Goal: Obtain resource: Obtain resource

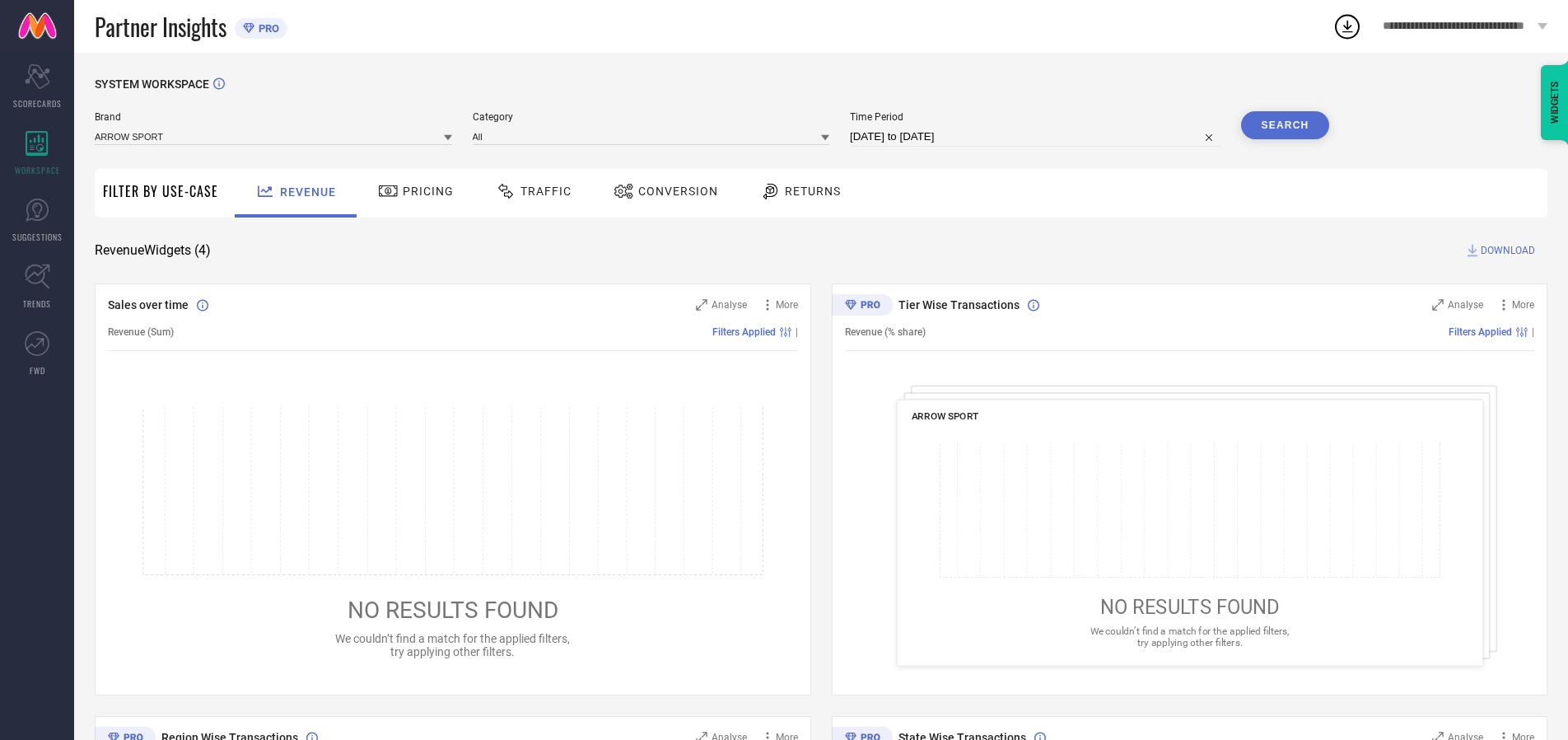
click at [530, 191] on span "Traffic" at bounding box center [546, 191] width 51 height 13
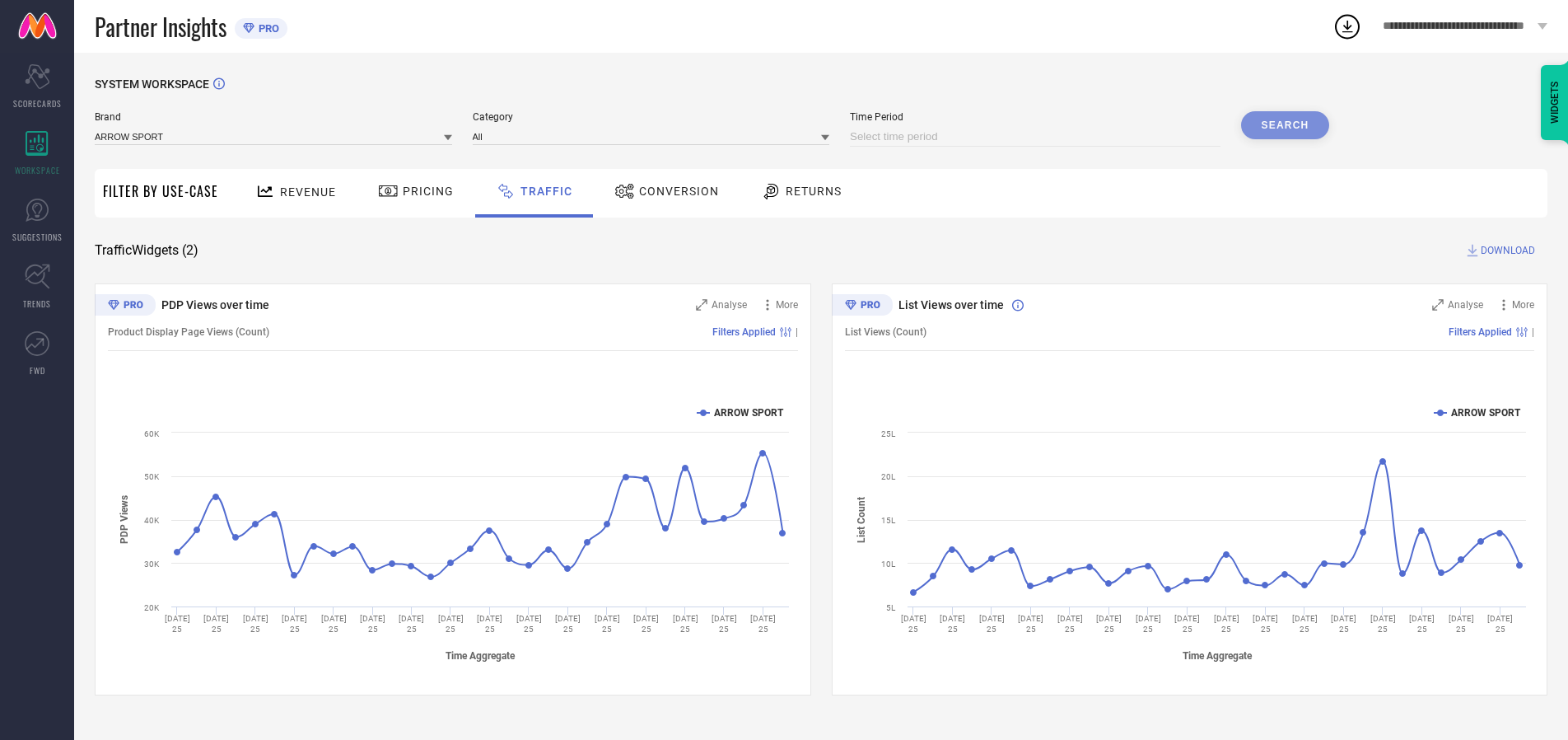
click at [1037, 136] on input at bounding box center [1035, 136] width 370 height 20
select select "8"
select select "2025"
select select "9"
select select "2025"
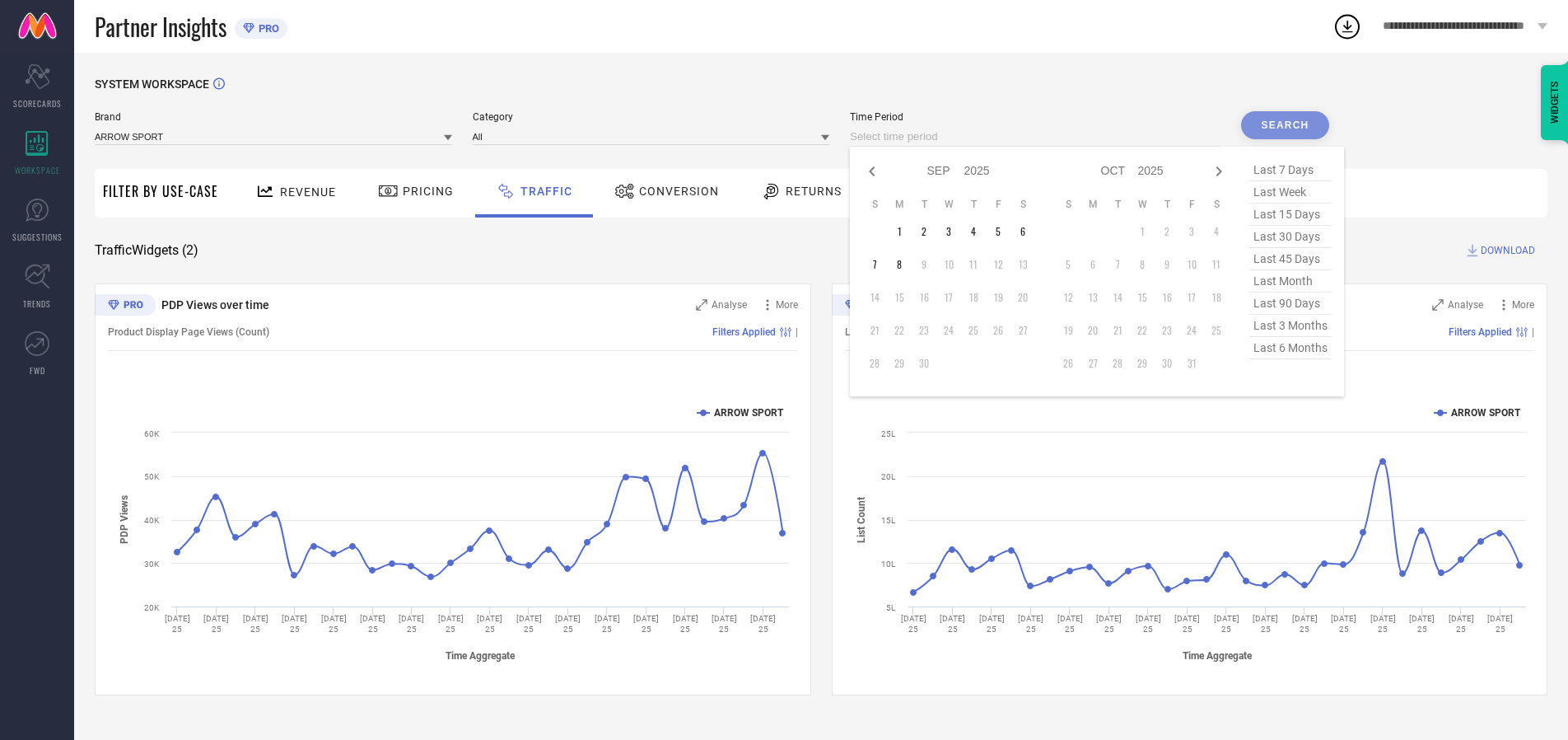
click at [879, 265] on td "7" at bounding box center [875, 265] width 25 height 25
type input "[DATE] to [DATE]"
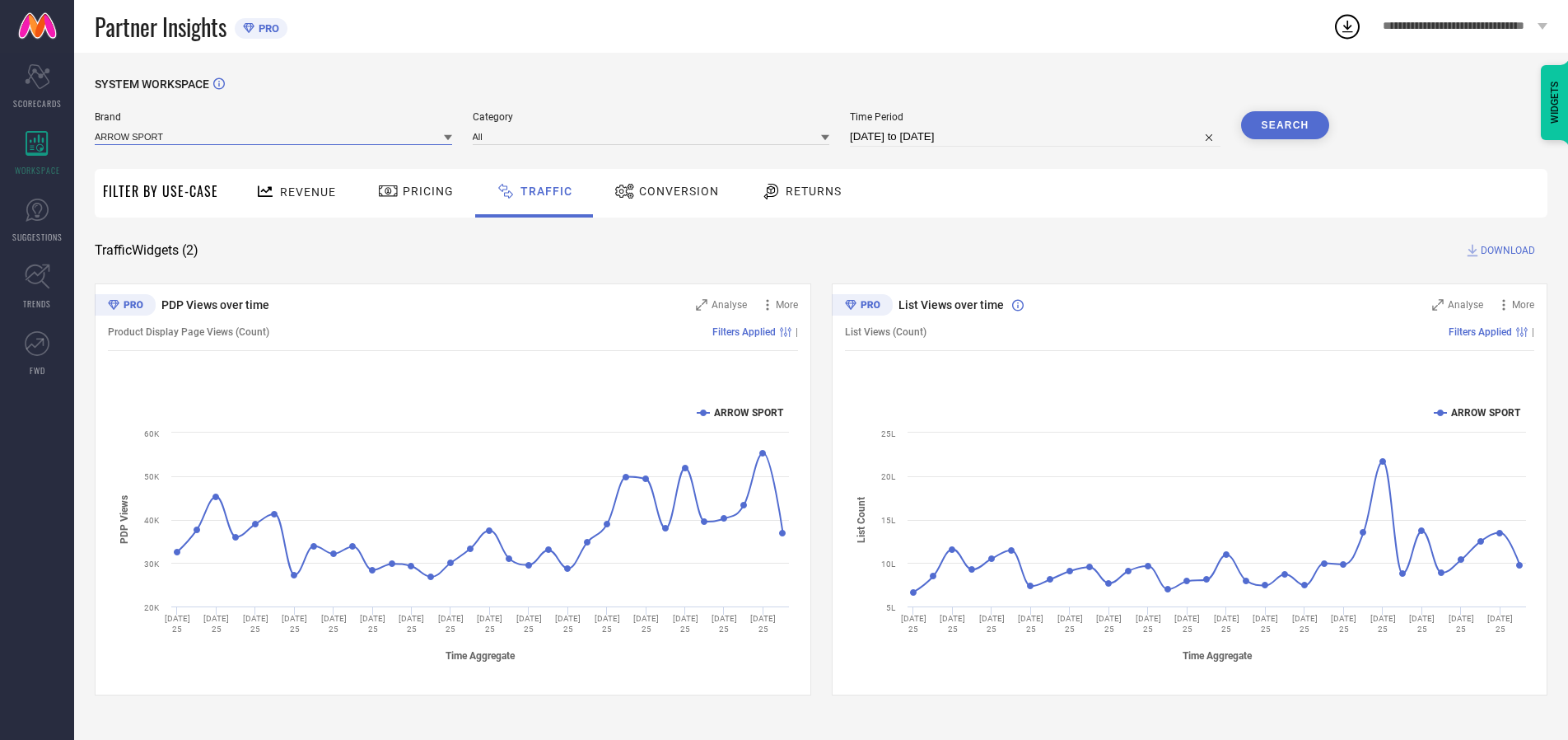
click at [274, 136] on input at bounding box center [274, 136] width 357 height 17
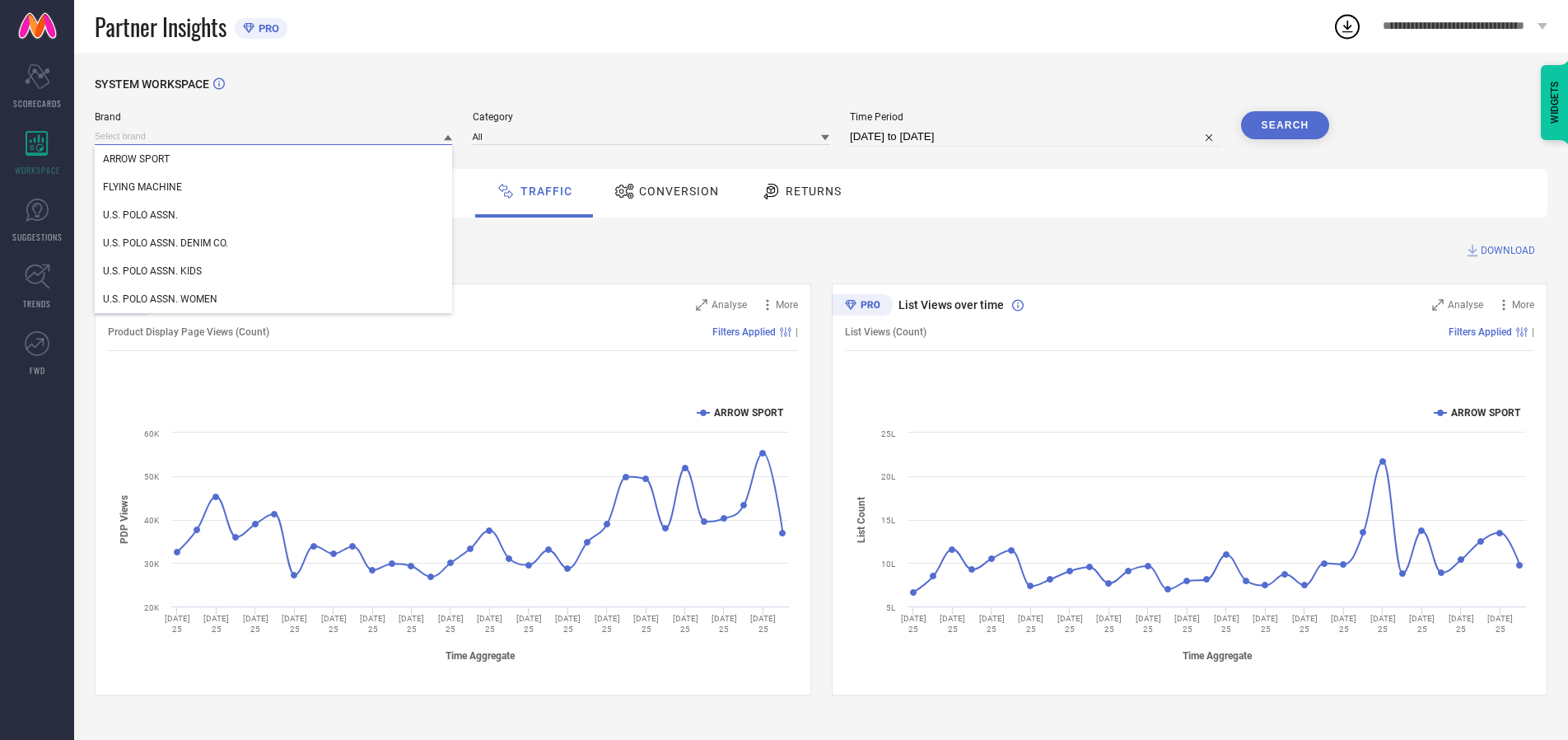
click at [274, 136] on input at bounding box center [274, 136] width 357 height 17
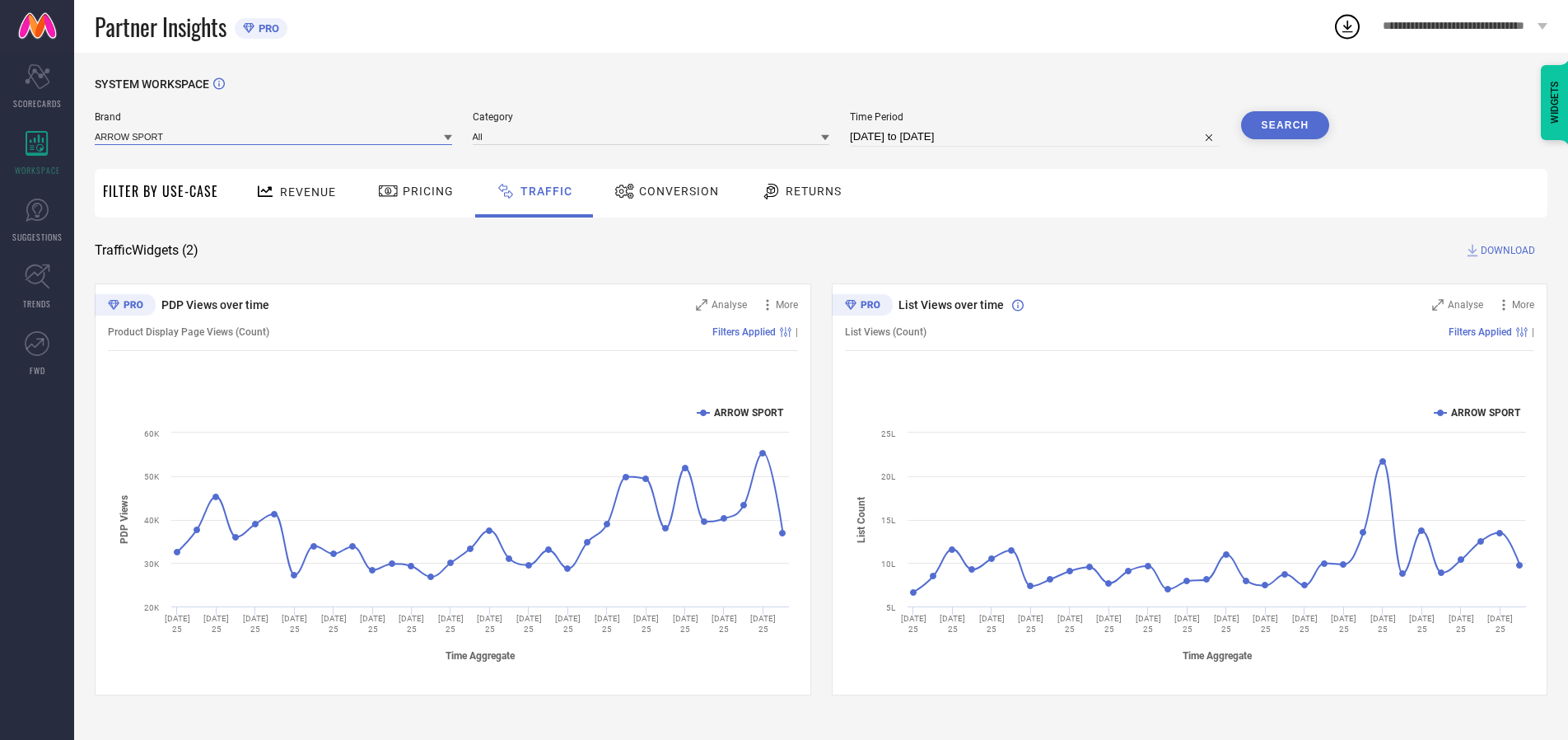
click at [274, 136] on input at bounding box center [274, 136] width 357 height 17
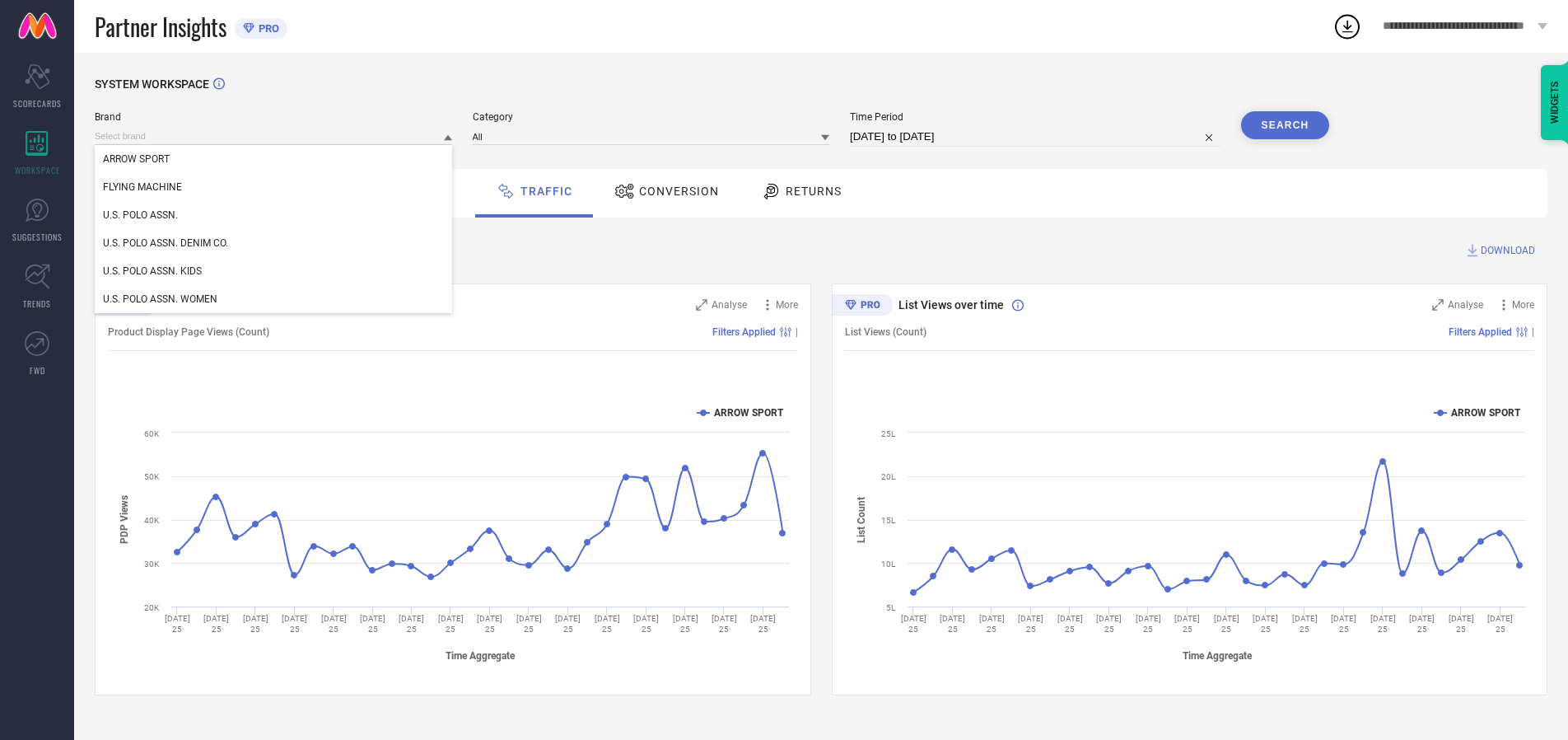
click at [274, 215] on div "U.S. POLO ASSN." at bounding box center [274, 215] width 357 height 28
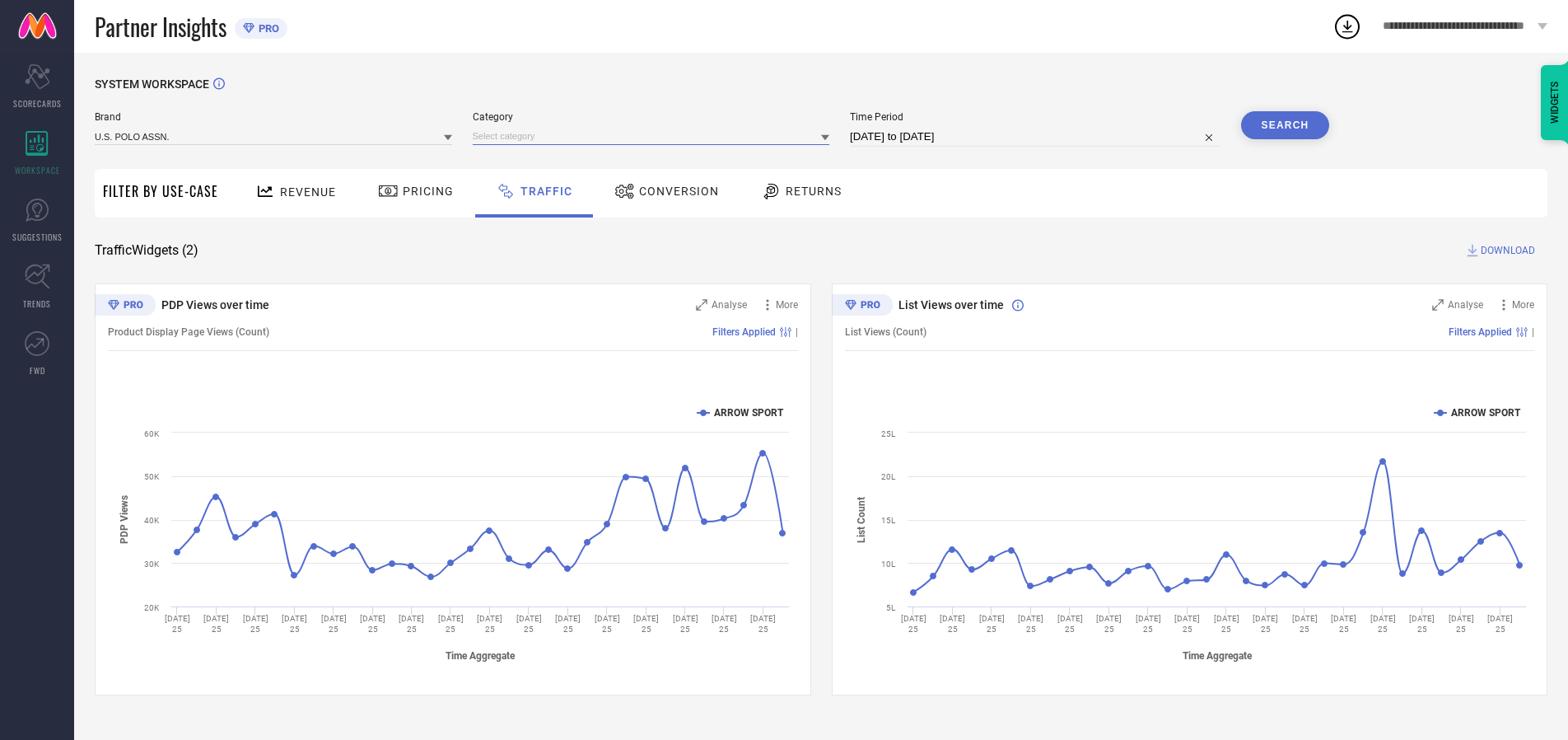
click at [655, 136] on input at bounding box center [651, 136] width 357 height 17
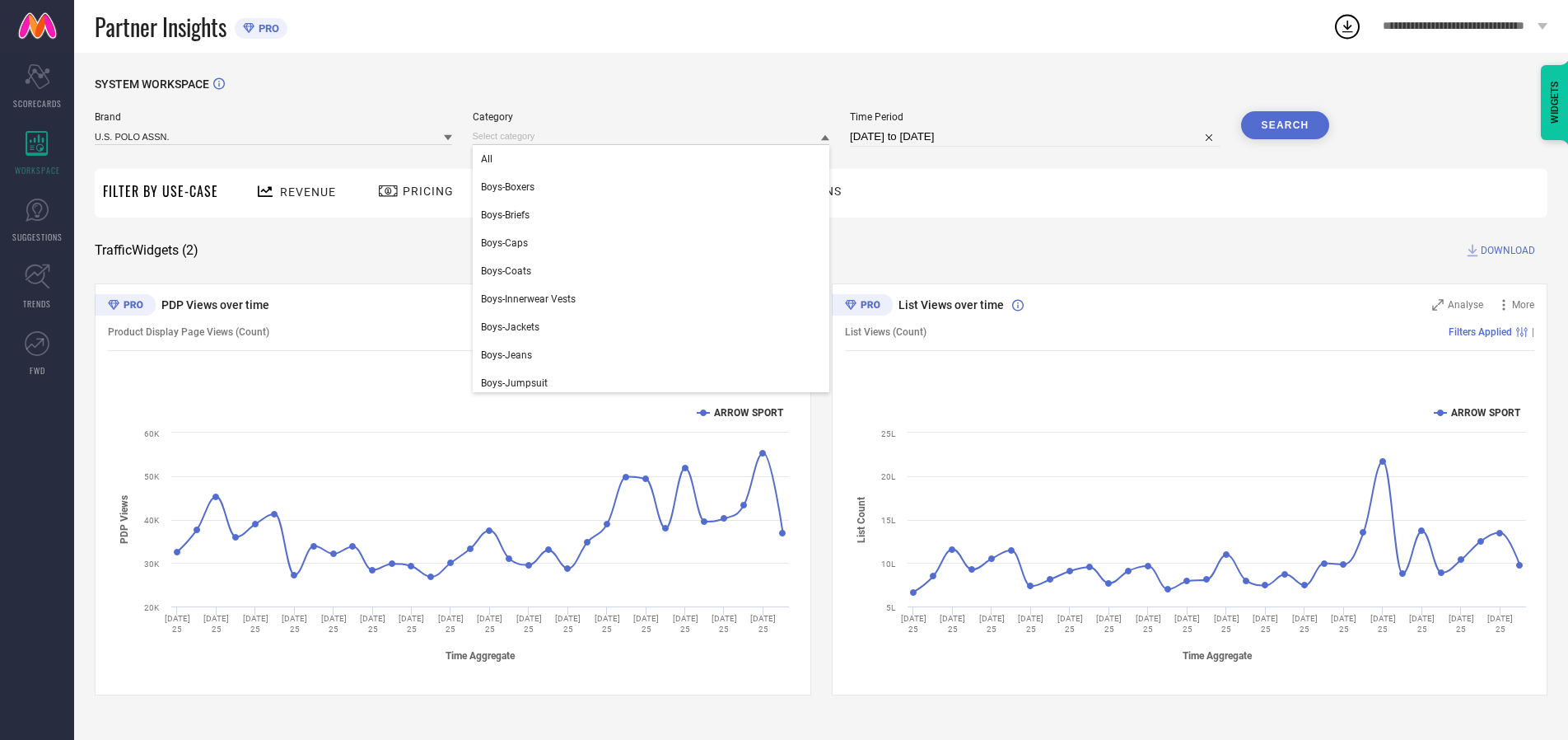
click at [655, 159] on div "All" at bounding box center [651, 159] width 357 height 28
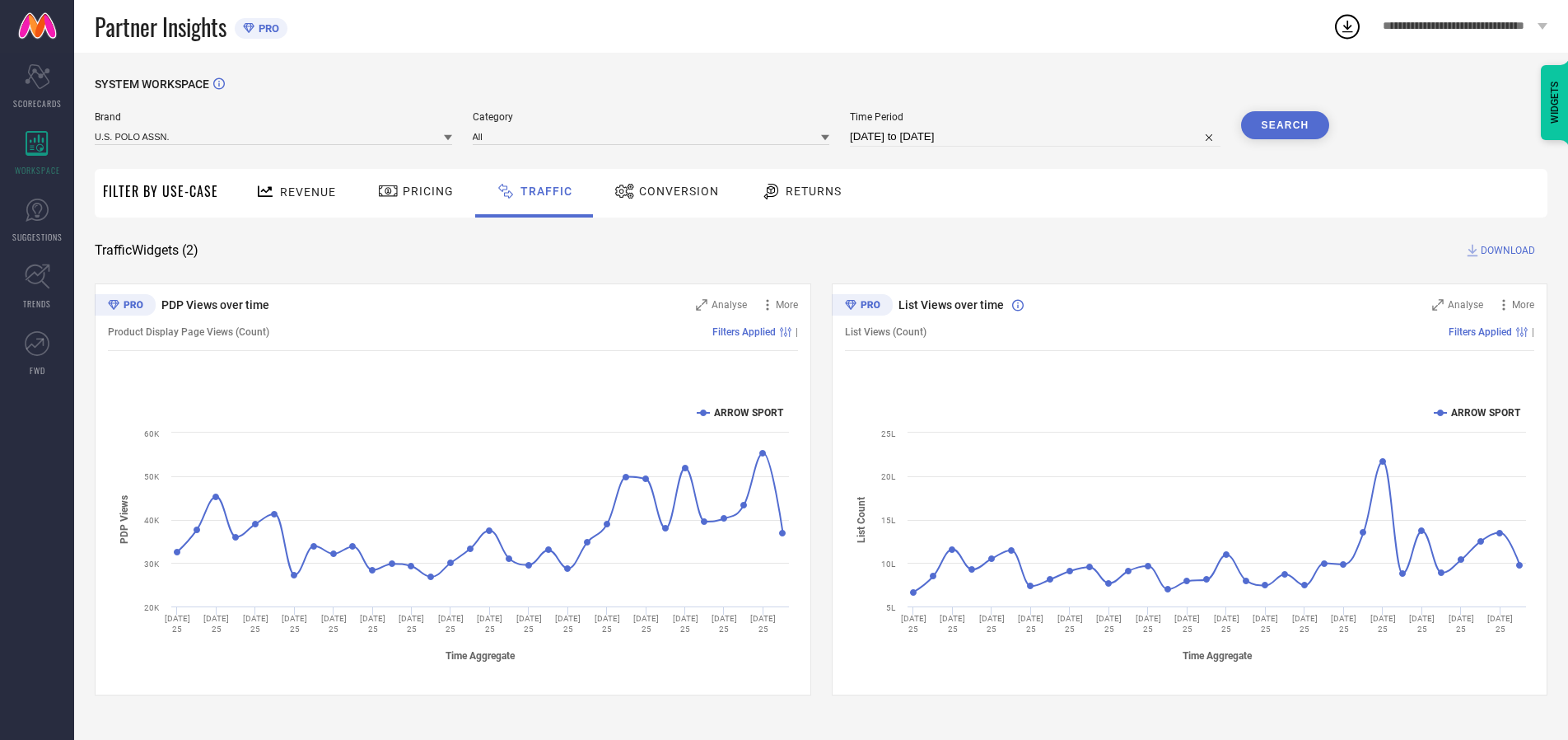
click at [1284, 125] on button "Search" at bounding box center [1286, 126] width 89 height 28
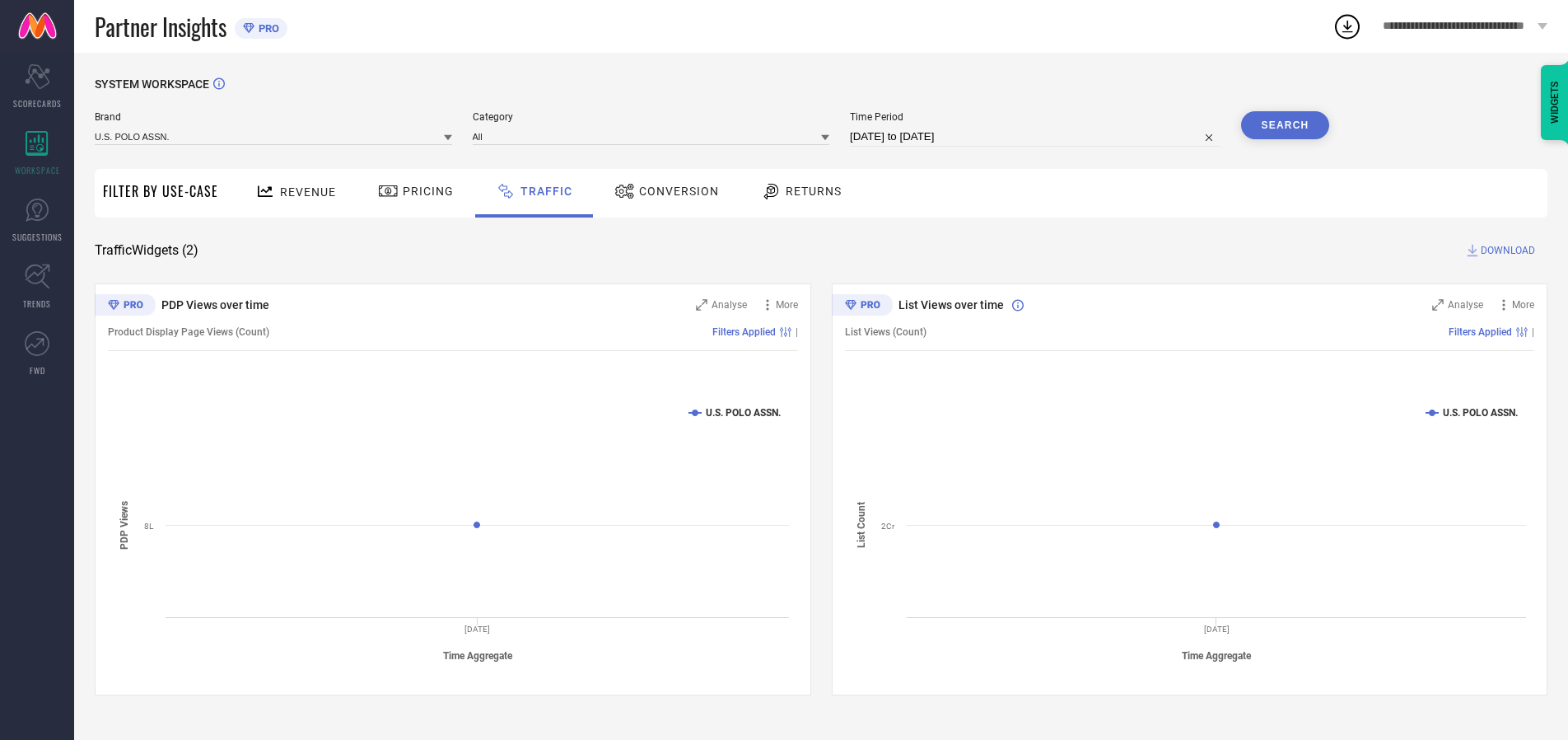
click at [1505, 251] on span "DOWNLOAD" at bounding box center [1508, 251] width 55 height 17
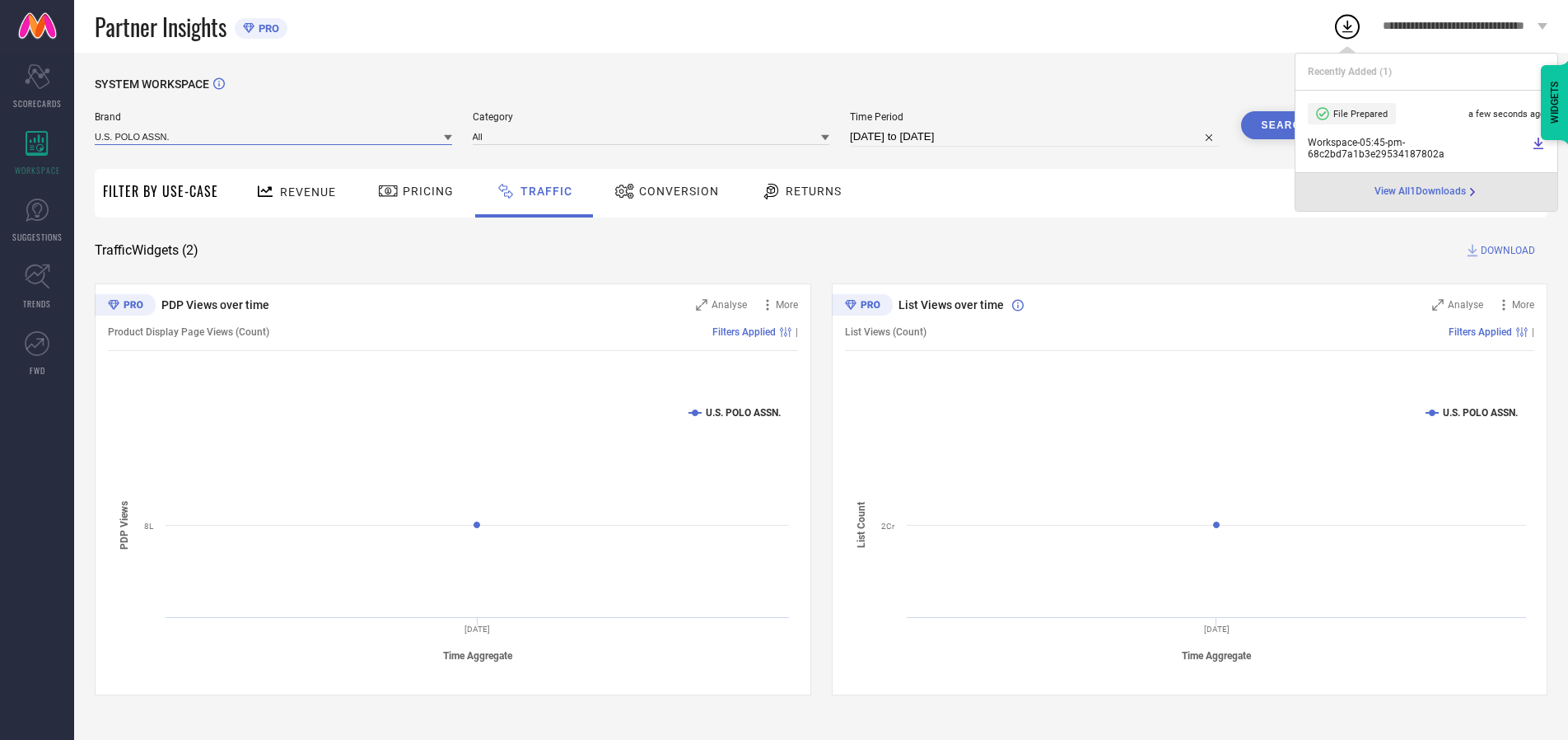
click at [274, 136] on input at bounding box center [274, 136] width 357 height 17
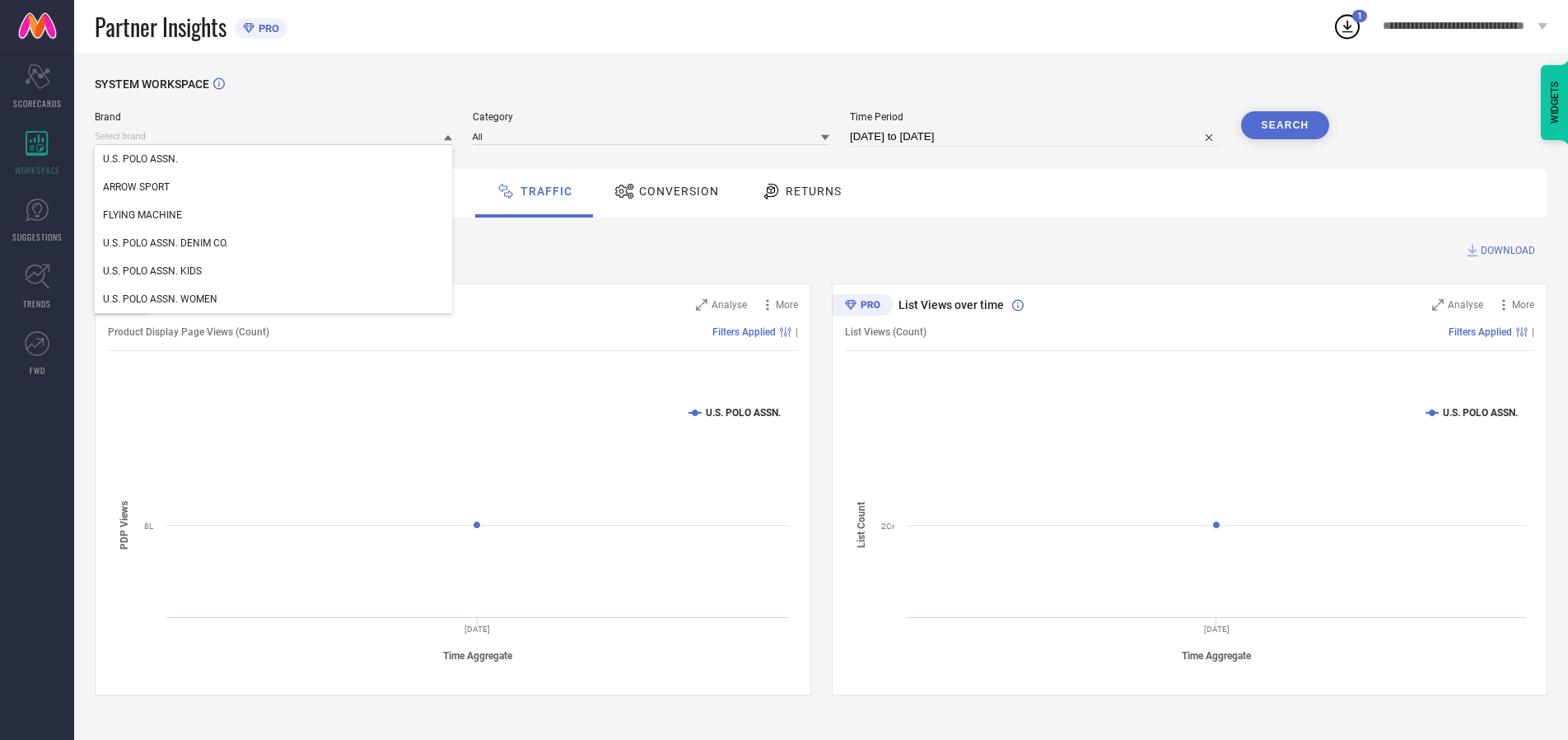
click at [274, 243] on div "U.S. POLO ASSN. DENIM CO." at bounding box center [274, 243] width 357 height 28
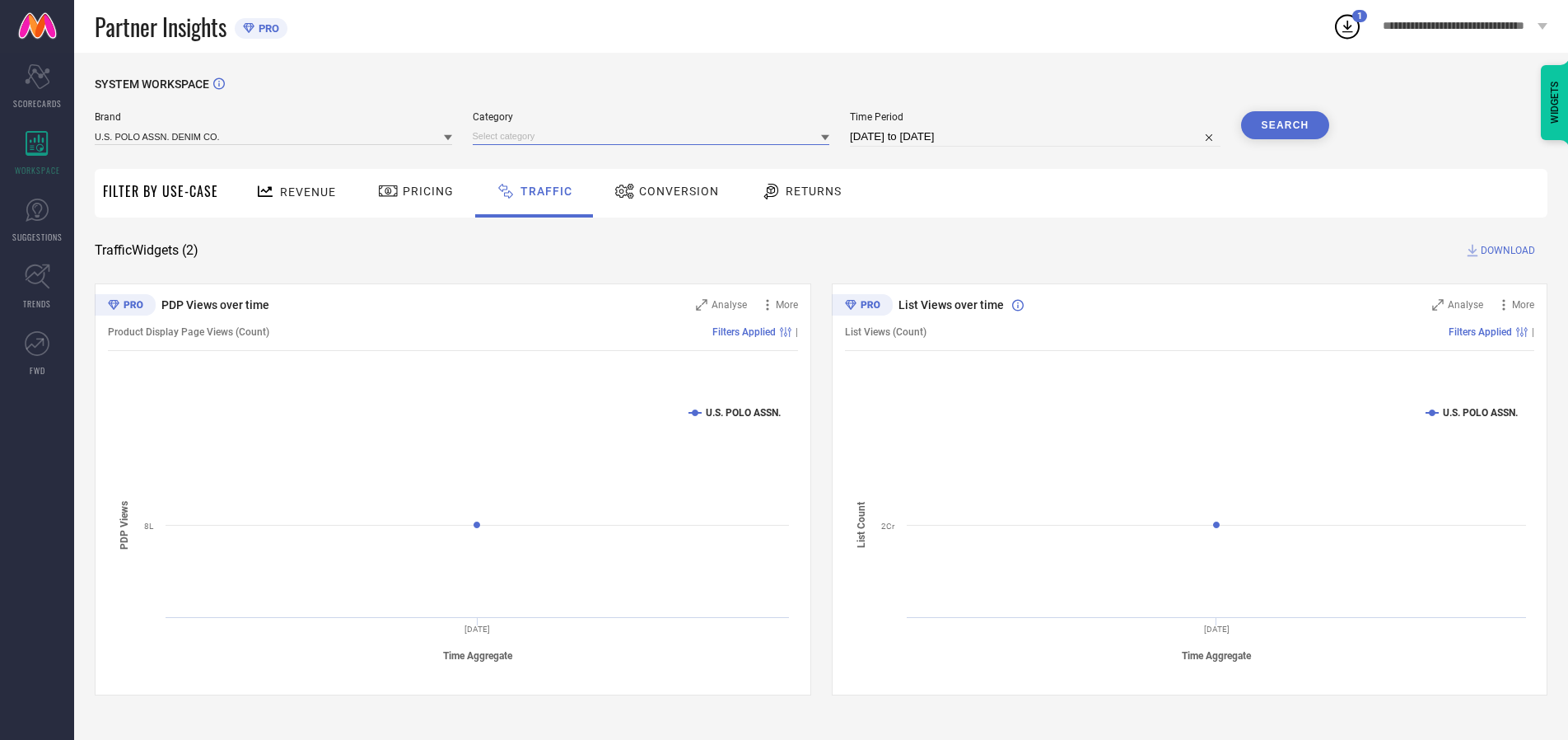
click at [655, 136] on input at bounding box center [651, 136] width 357 height 17
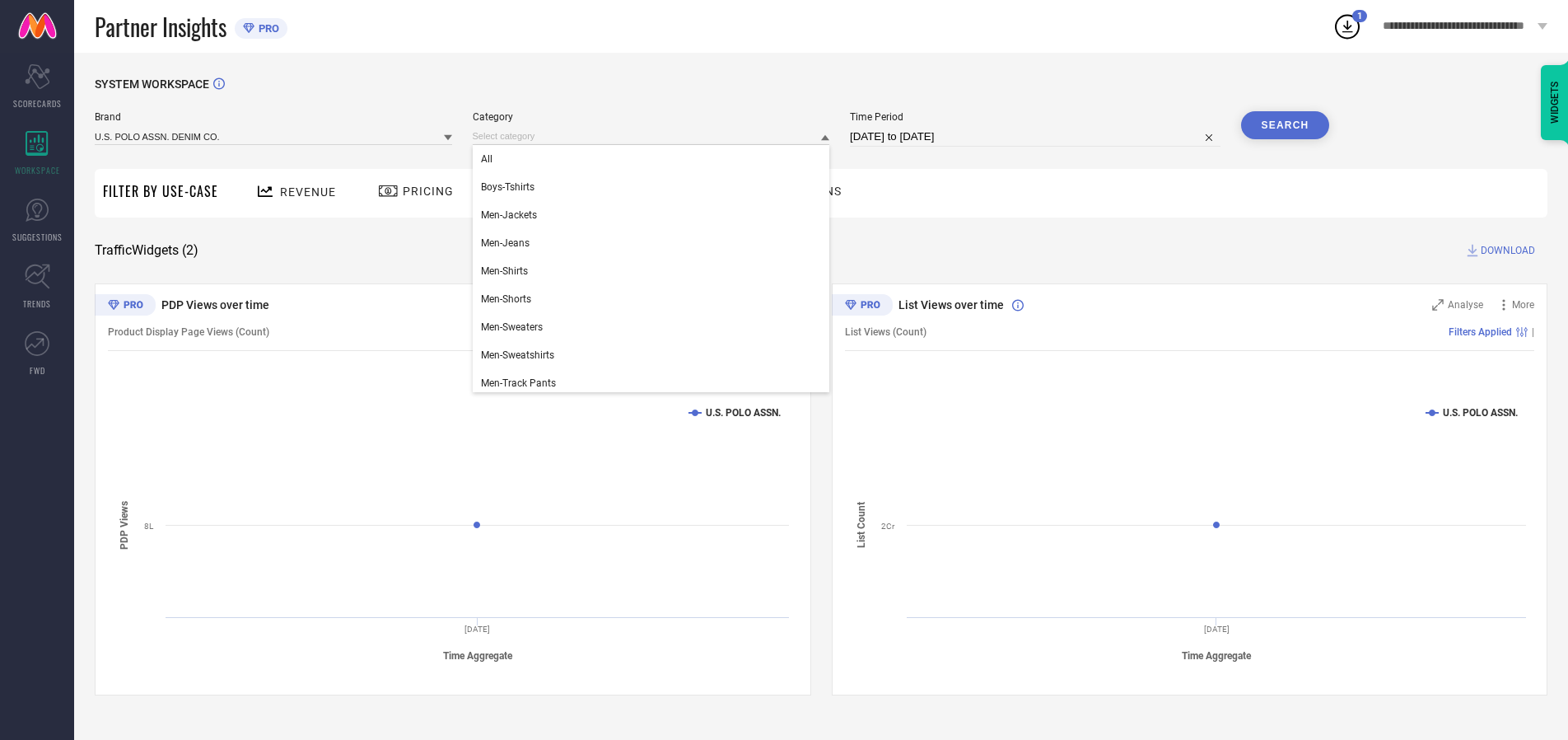
click at [655, 159] on div "All" at bounding box center [651, 159] width 357 height 28
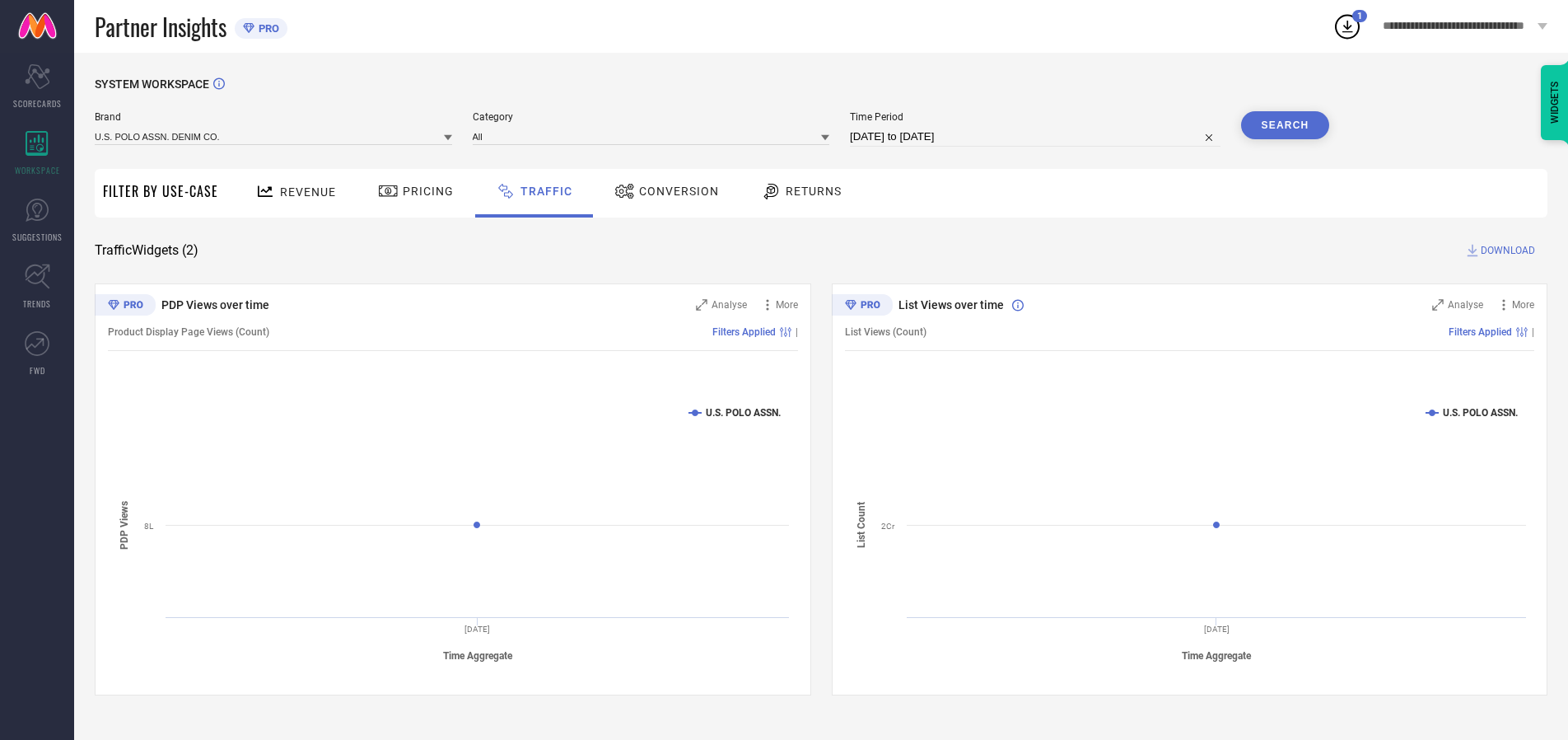
click at [1284, 125] on button "Search" at bounding box center [1286, 126] width 89 height 28
click at [1505, 251] on span "DOWNLOAD" at bounding box center [1508, 251] width 55 height 17
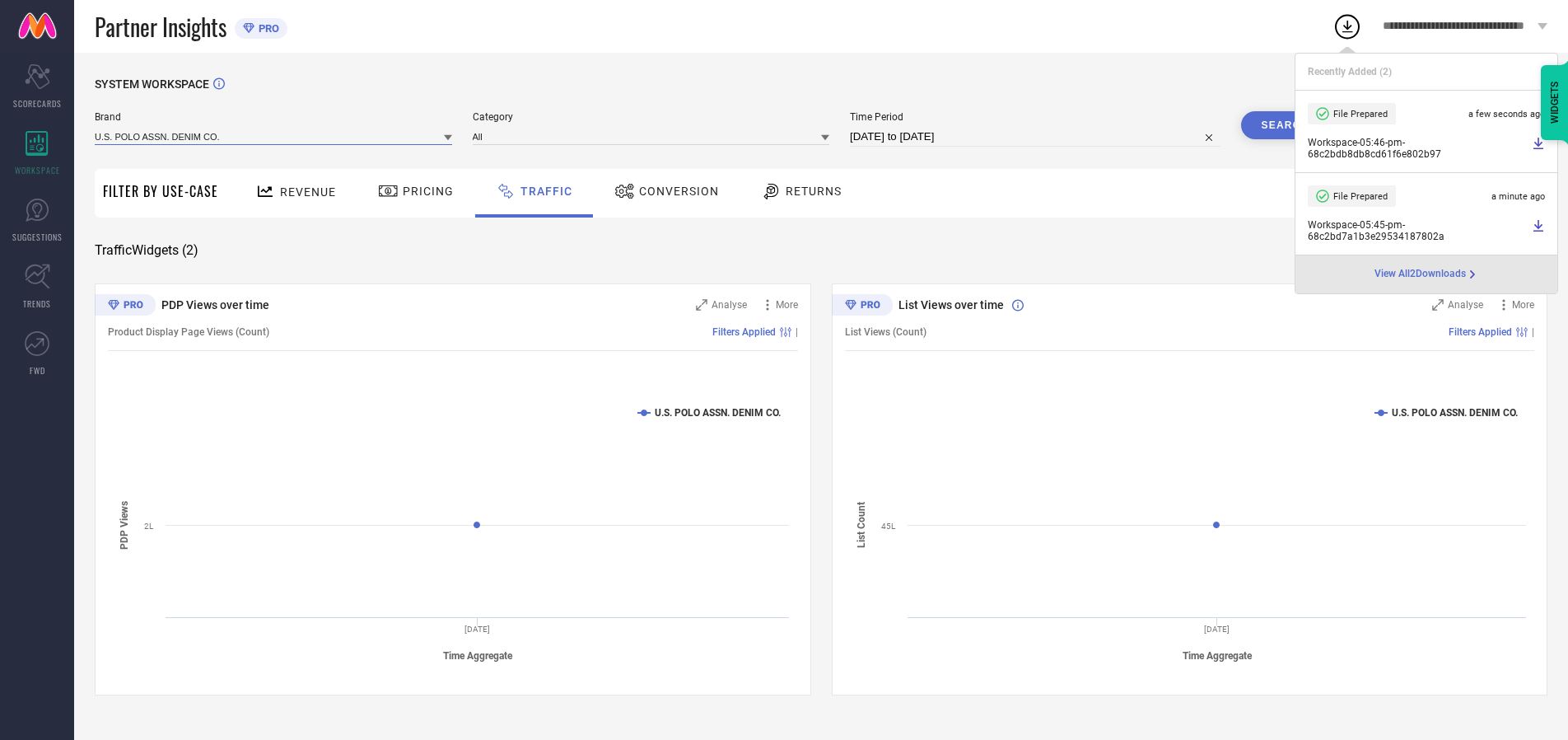
click at [274, 136] on input at bounding box center [274, 136] width 357 height 17
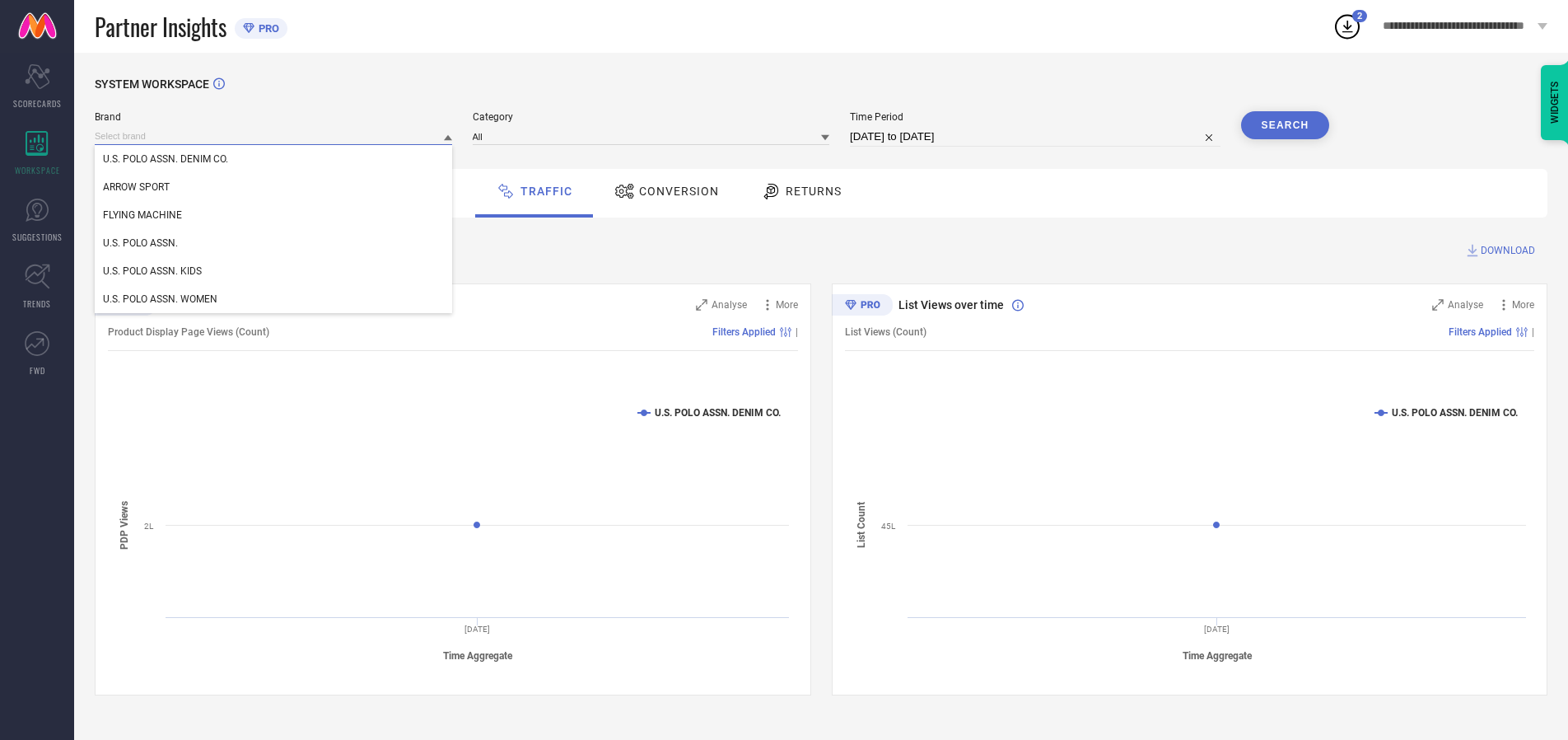
click at [274, 271] on div "U.S. POLO ASSN. KIDS" at bounding box center [274, 271] width 357 height 28
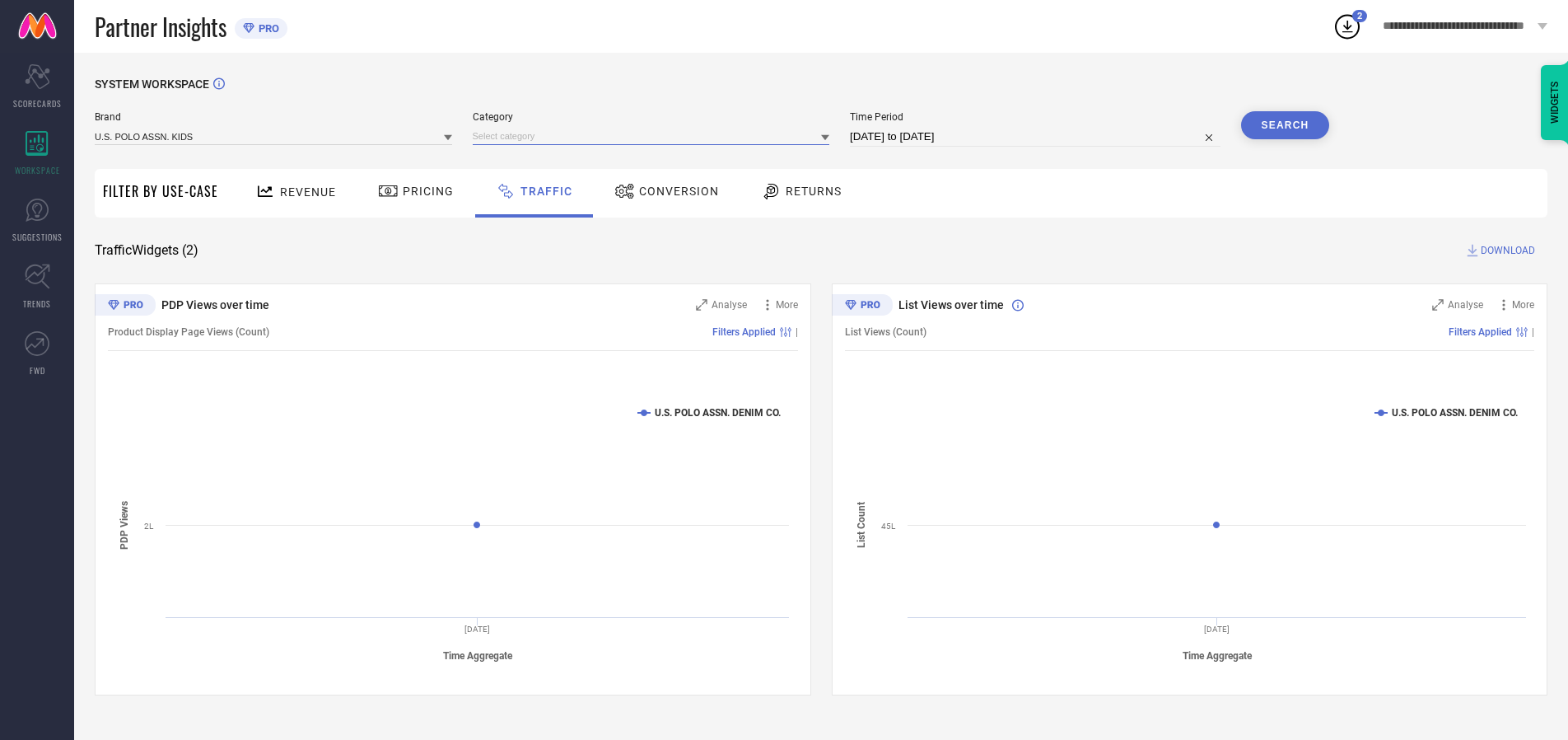
click at [655, 136] on input at bounding box center [651, 136] width 357 height 17
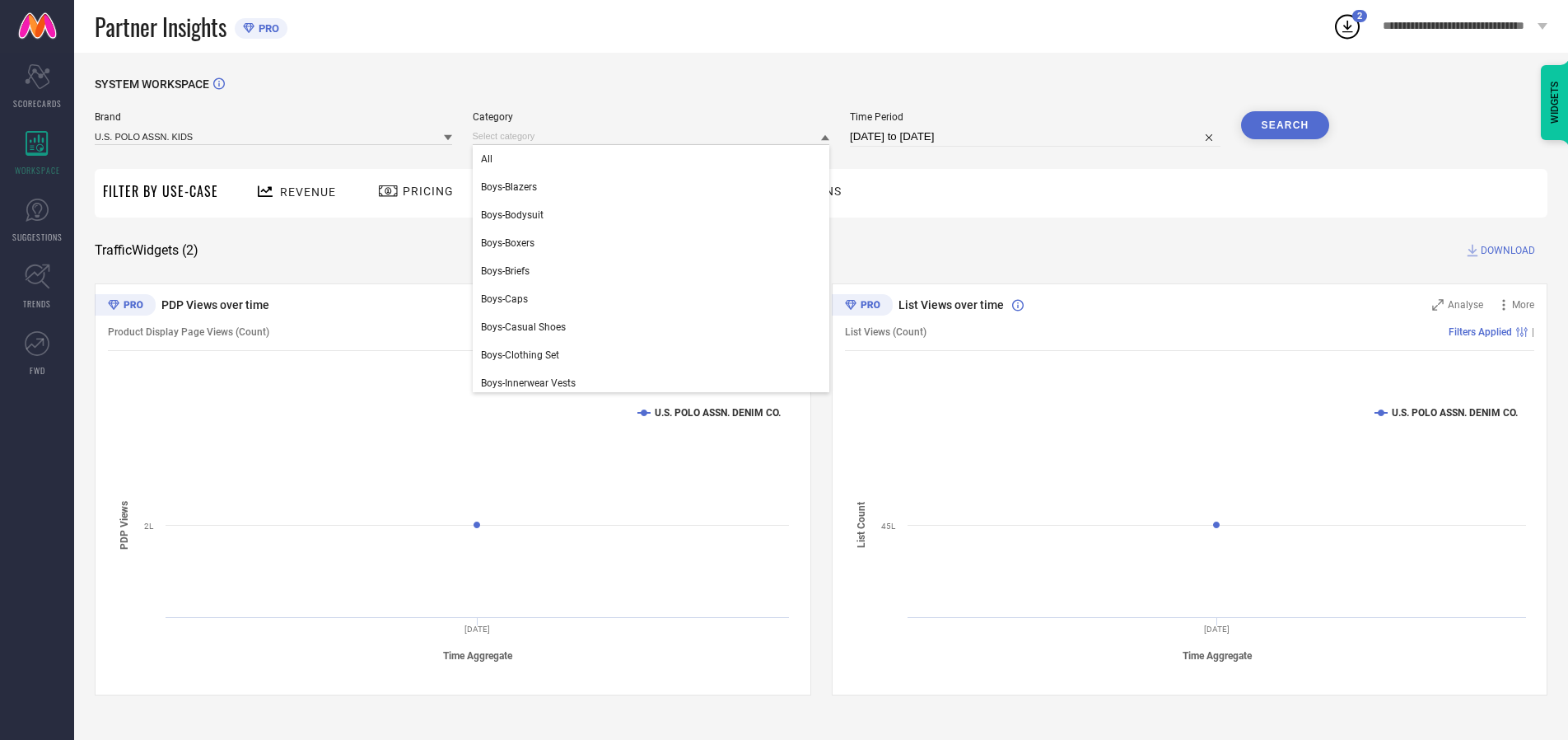
click at [655, 159] on div "All" at bounding box center [651, 159] width 357 height 28
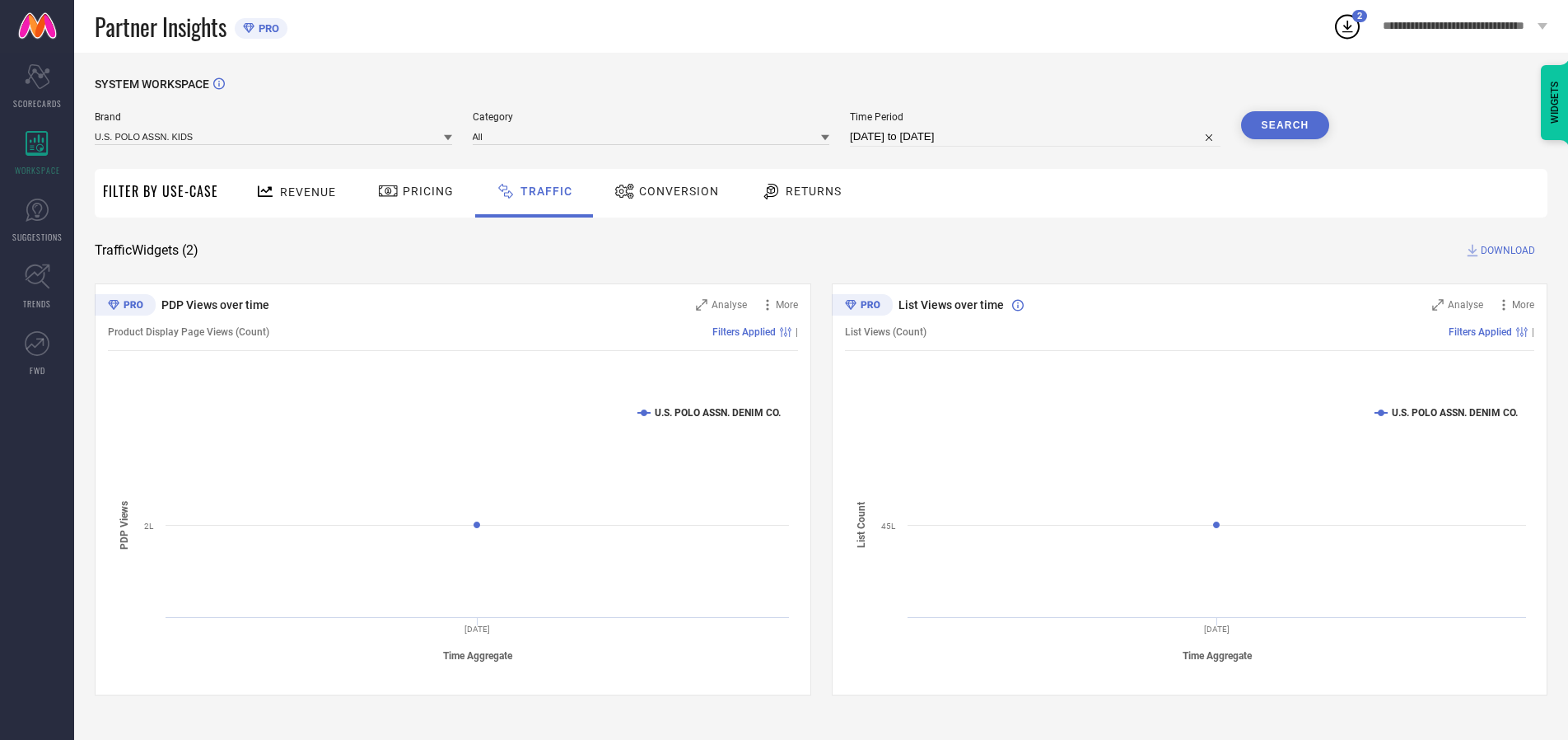
click at [1284, 125] on button "Search" at bounding box center [1286, 126] width 89 height 28
click at [1505, 251] on span "DOWNLOAD" at bounding box center [1508, 251] width 55 height 17
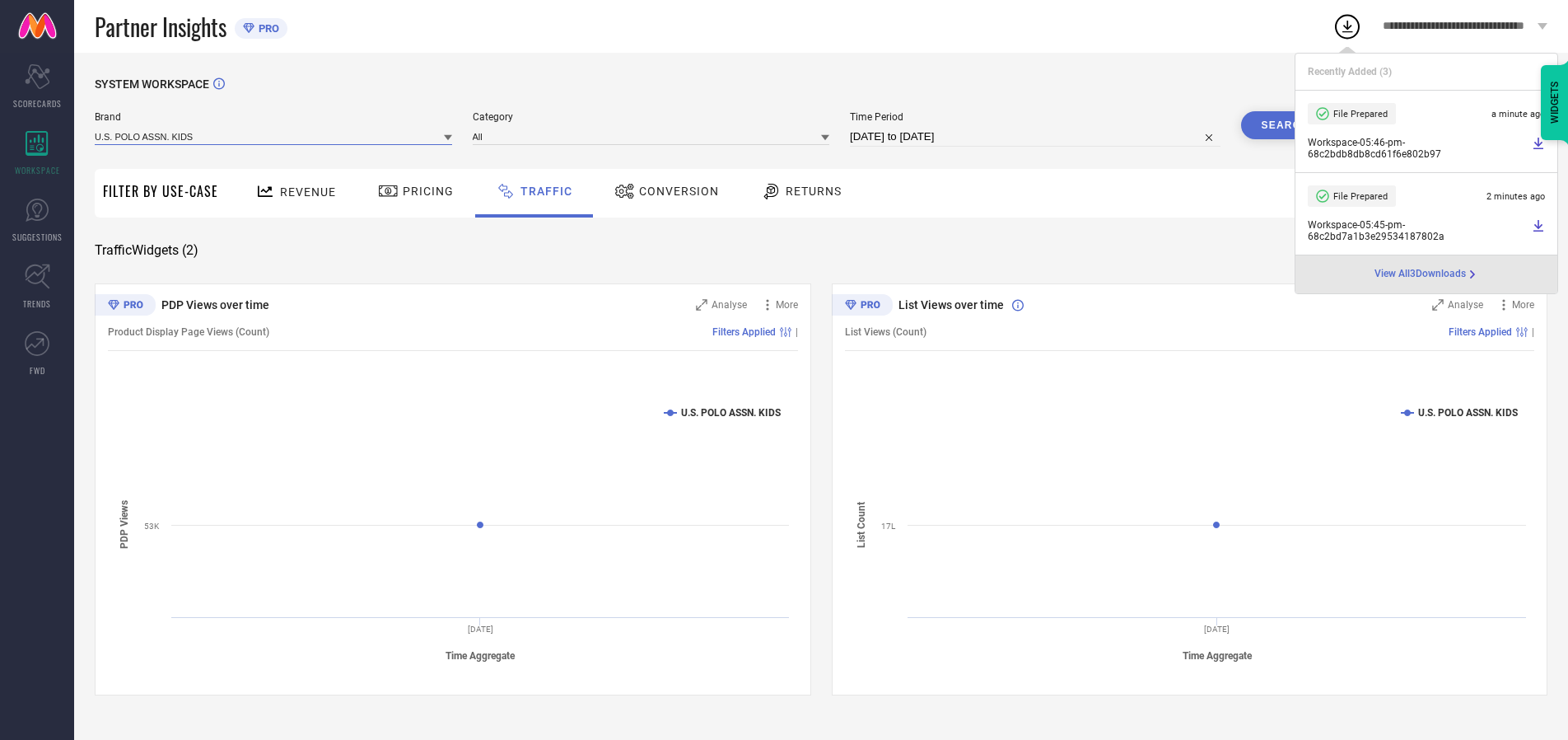
click at [274, 136] on input at bounding box center [274, 136] width 357 height 17
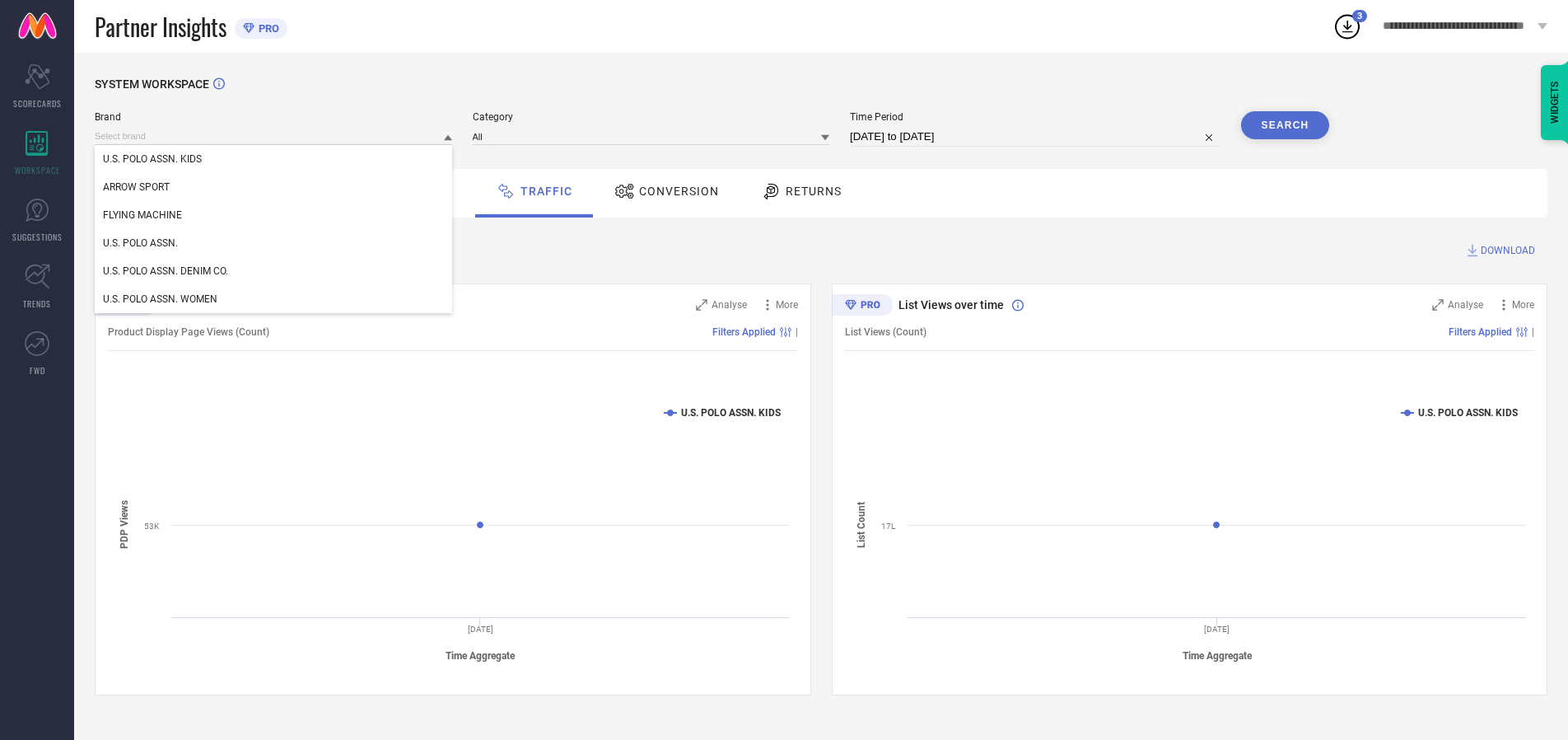
click at [274, 299] on div "U.S. POLO ASSN. WOMEN" at bounding box center [274, 299] width 357 height 28
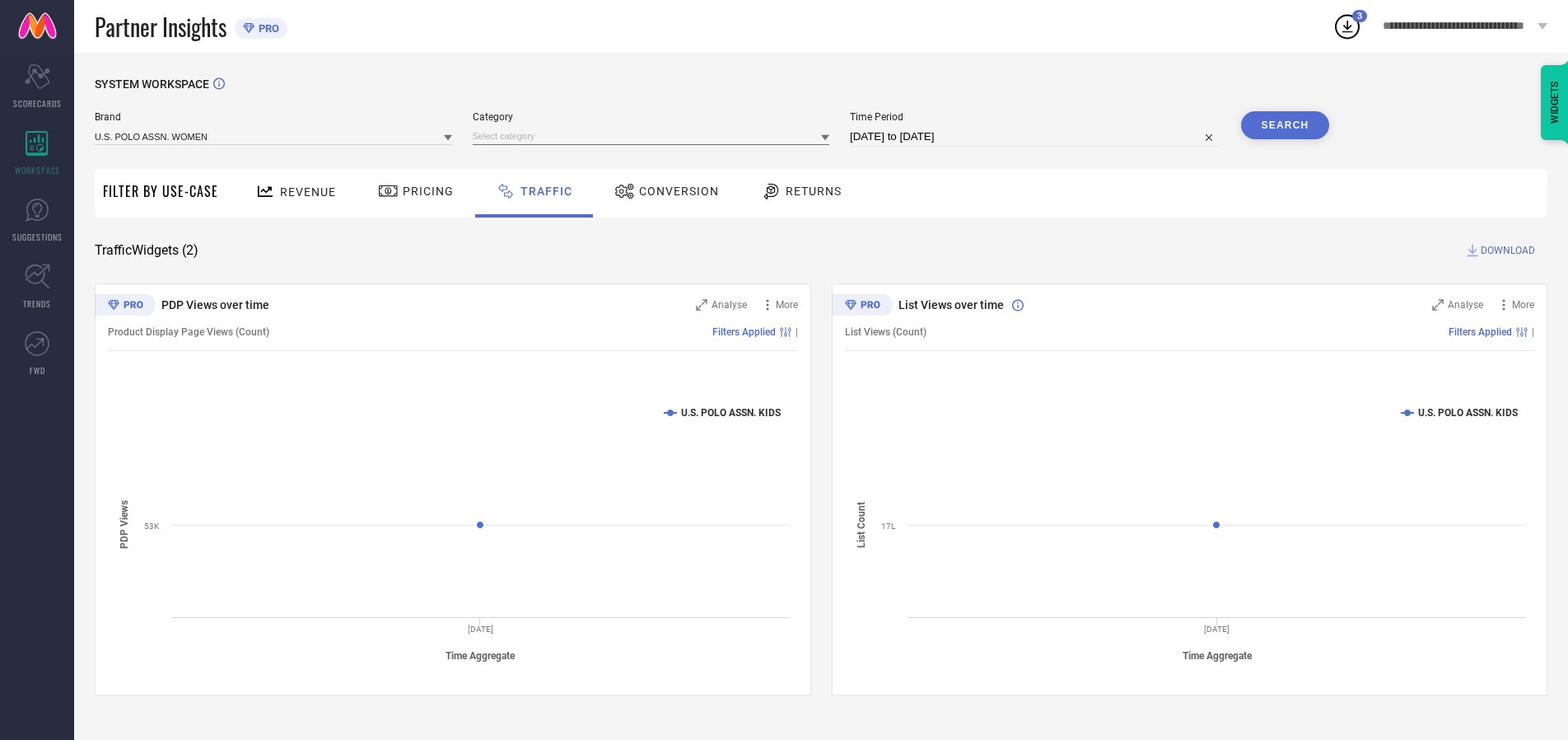
click at [655, 136] on input at bounding box center [651, 136] width 357 height 17
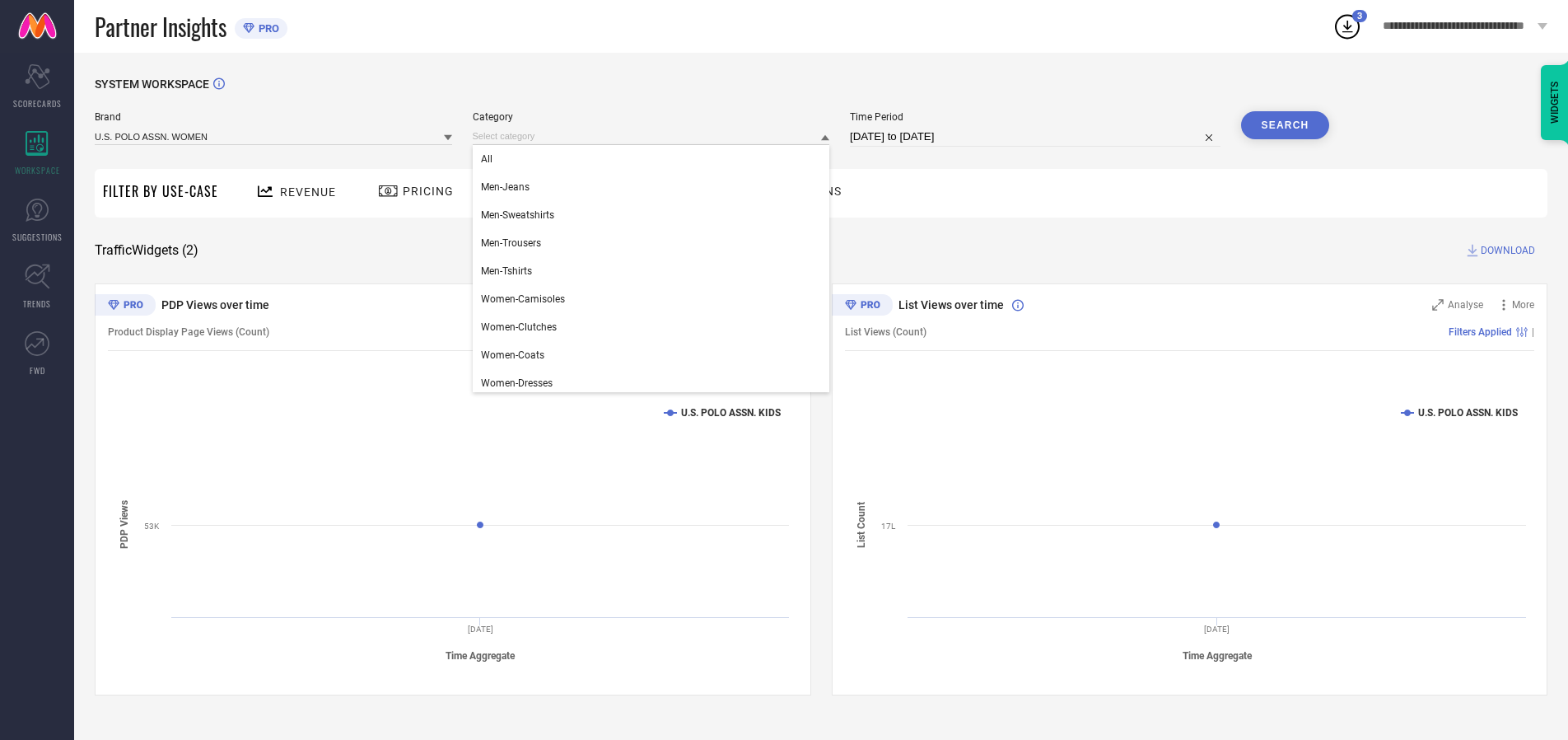
click at [655, 159] on div "All" at bounding box center [651, 159] width 357 height 28
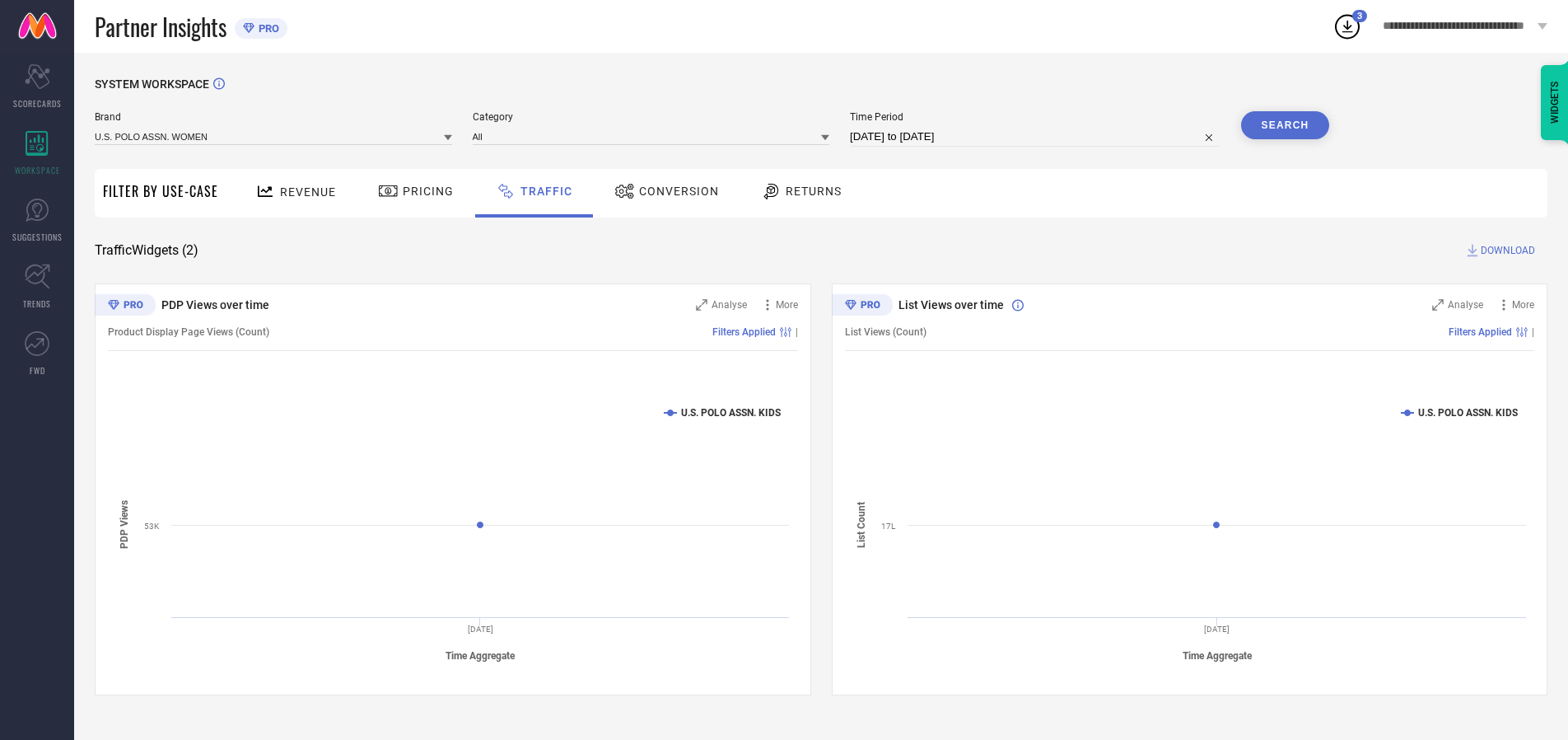
click at [1284, 125] on button "Search" at bounding box center [1286, 126] width 89 height 28
click at [1505, 251] on span "DOWNLOAD" at bounding box center [1508, 251] width 55 height 17
click at [1037, 136] on input at bounding box center [1035, 136] width 370 height 20
select select "8"
select select "2025"
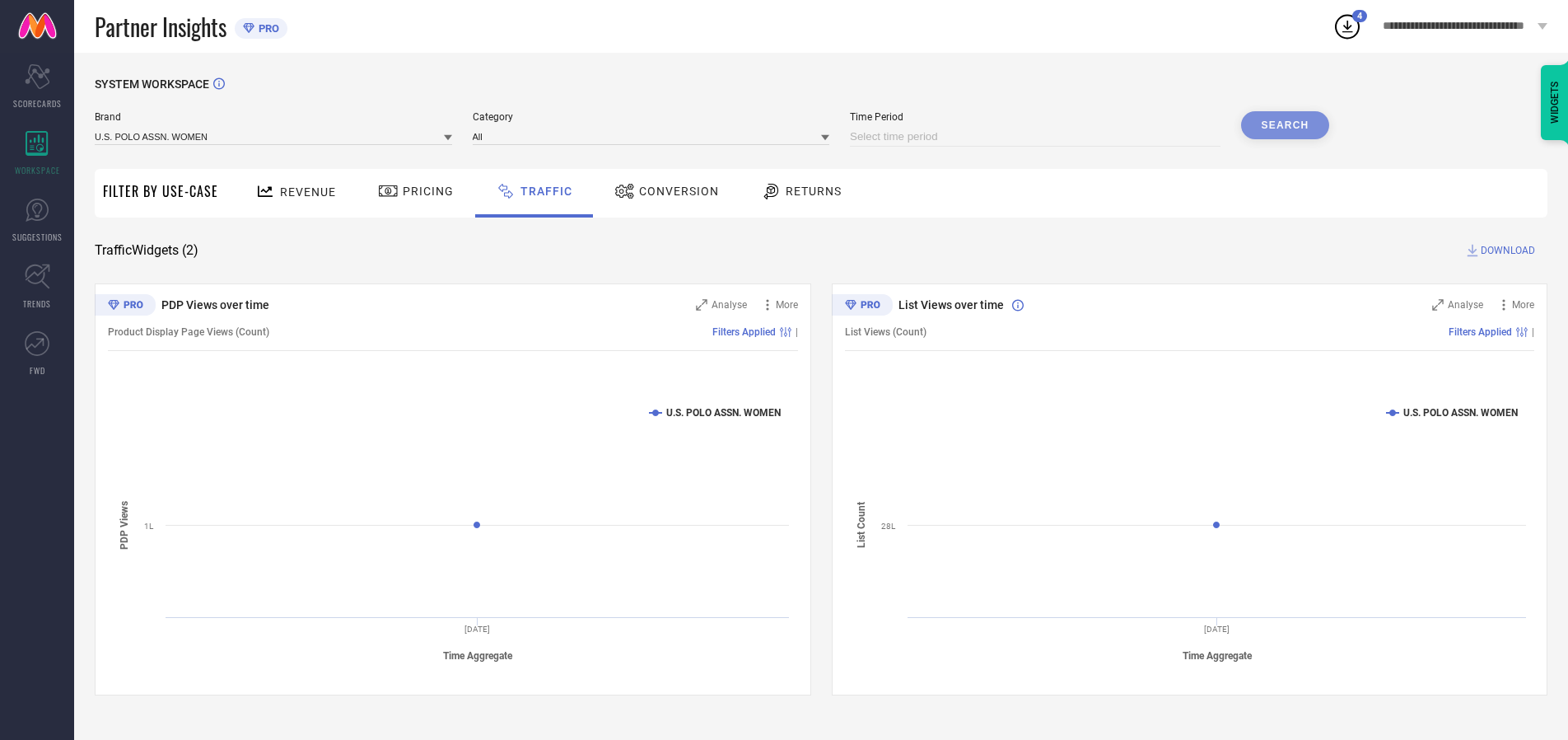
select select "9"
select select "2025"
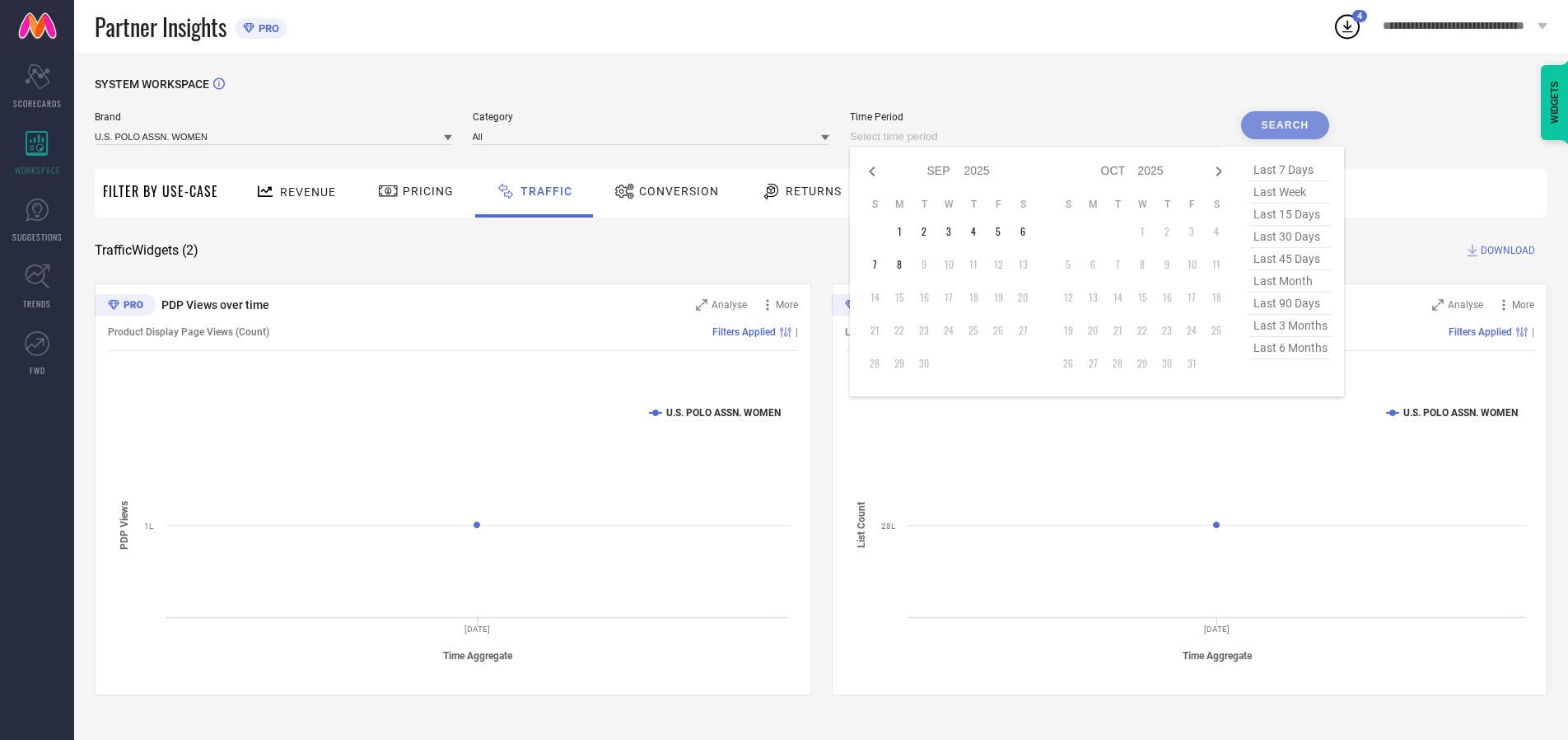
click at [904, 265] on td "8" at bounding box center [899, 265] width 25 height 25
type input "[DATE] to [DATE]"
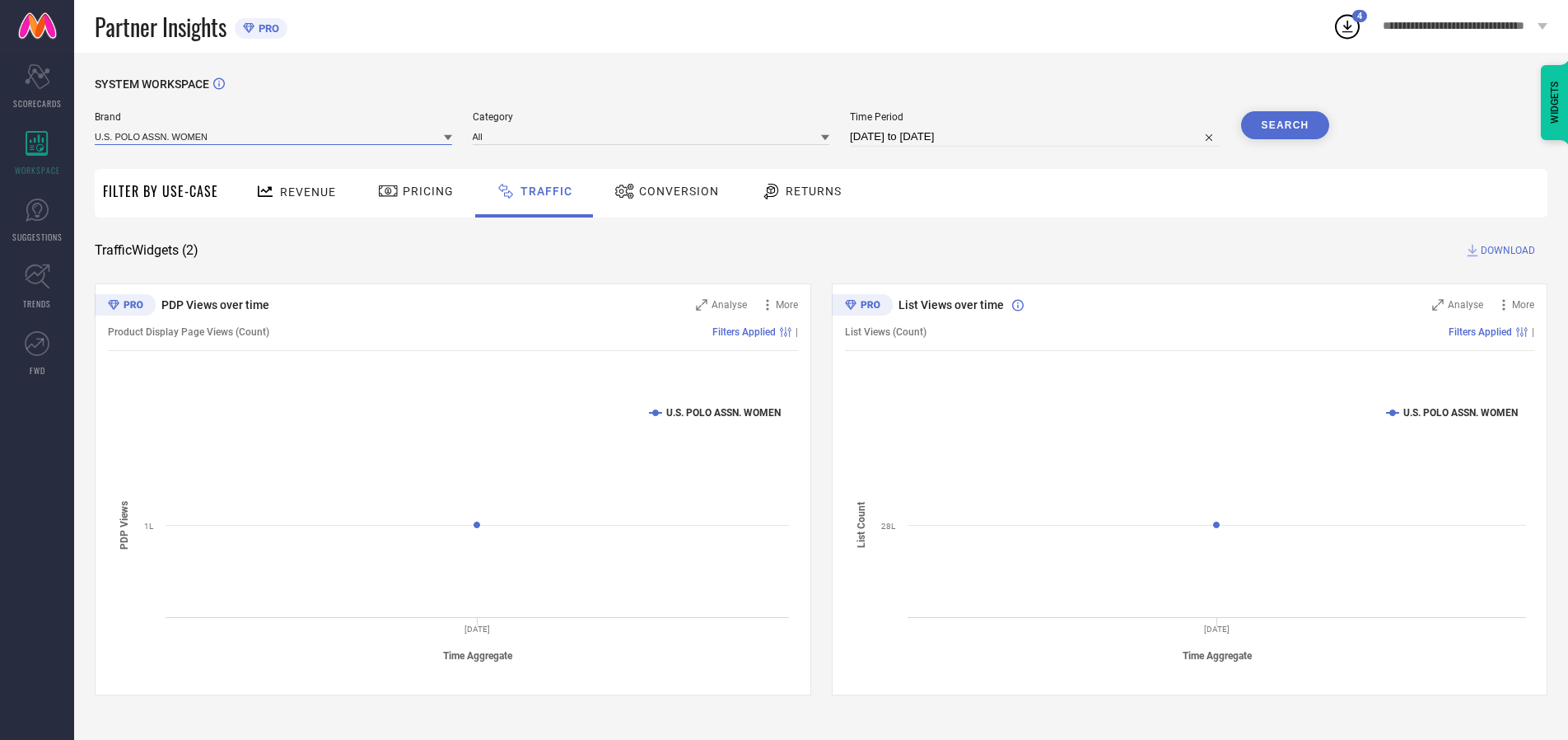
click at [274, 136] on input at bounding box center [274, 136] width 357 height 17
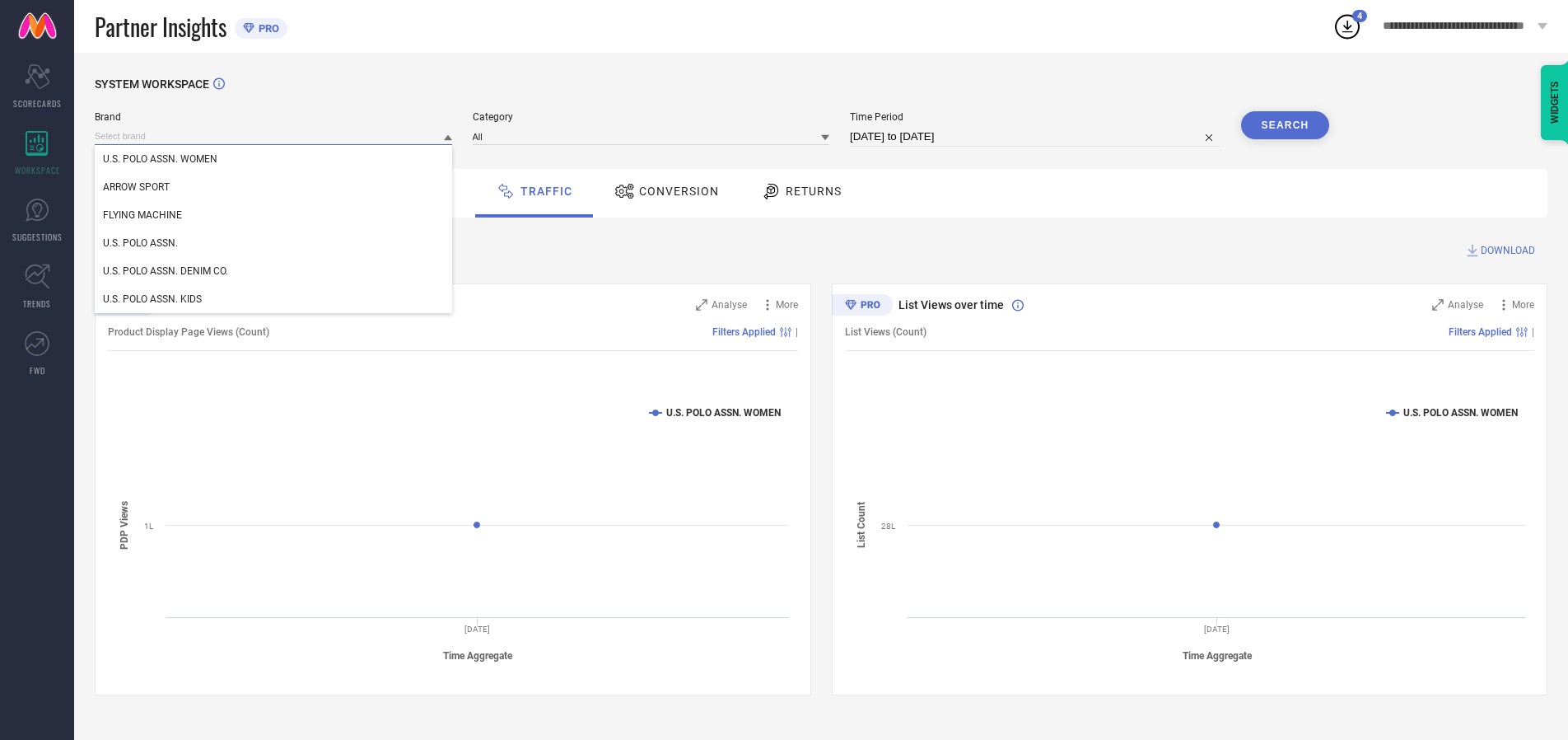
click at [274, 136] on input at bounding box center [274, 136] width 357 height 17
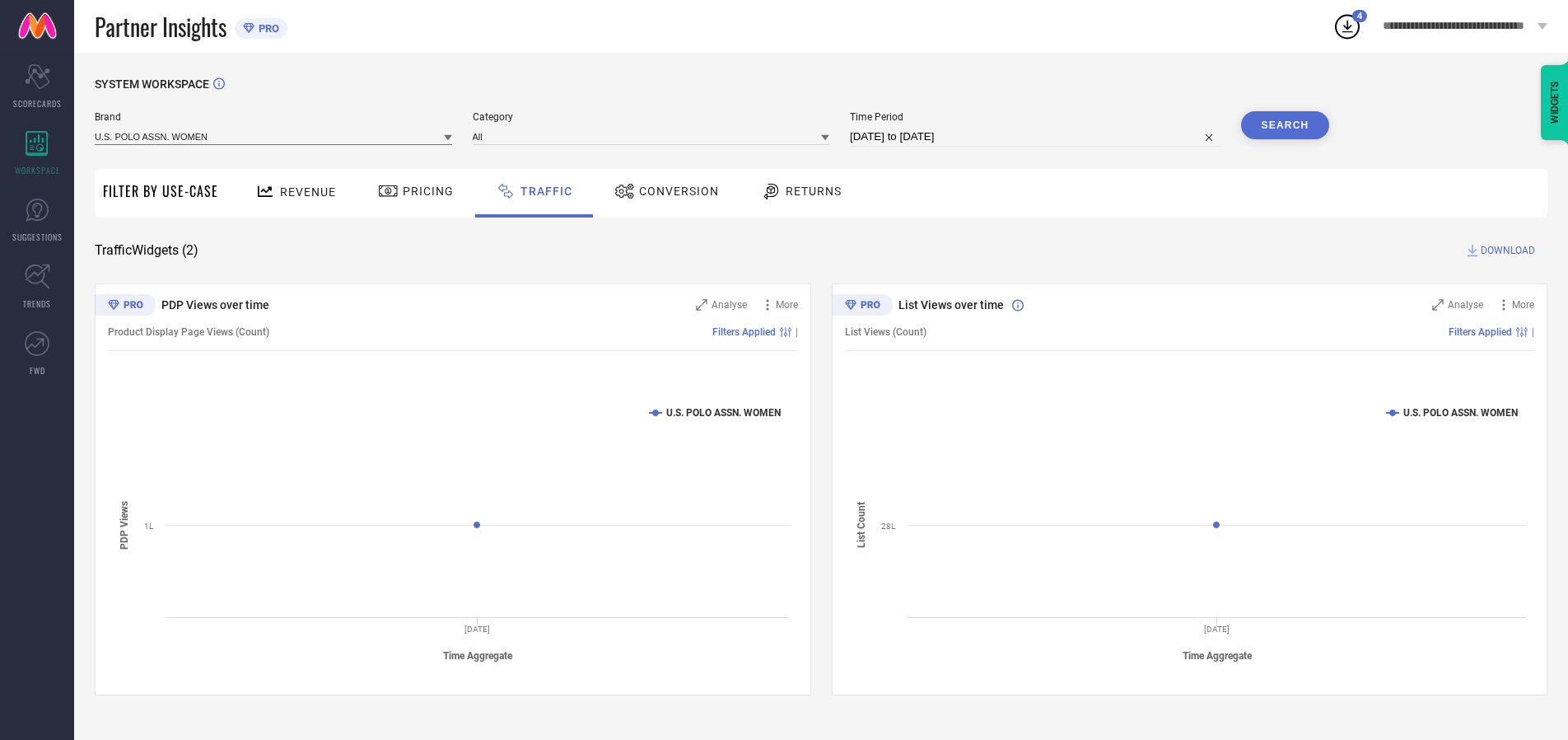
click at [274, 136] on input at bounding box center [274, 136] width 357 height 17
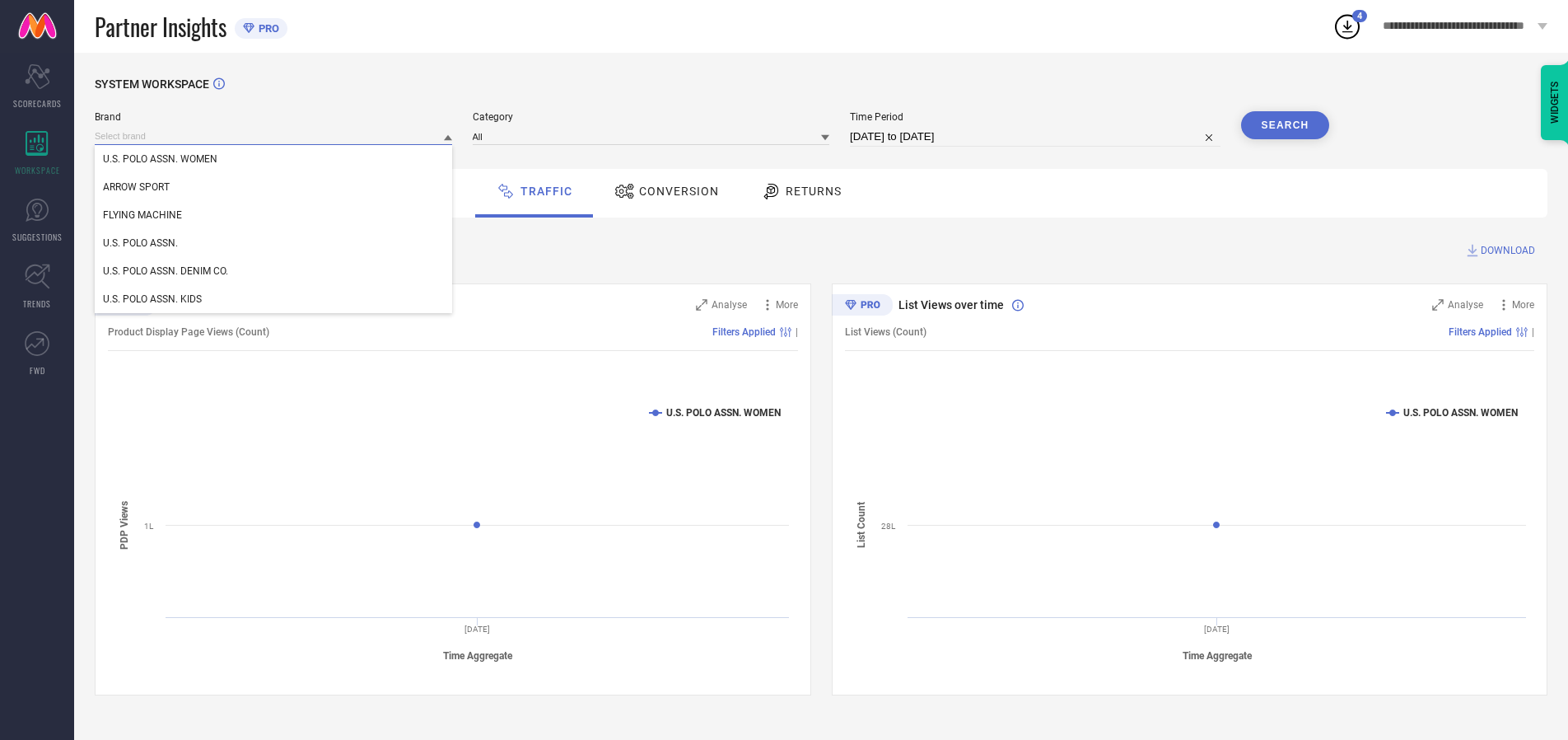
click at [274, 159] on div "U.S. POLO ASSN. WOMEN" at bounding box center [274, 159] width 357 height 28
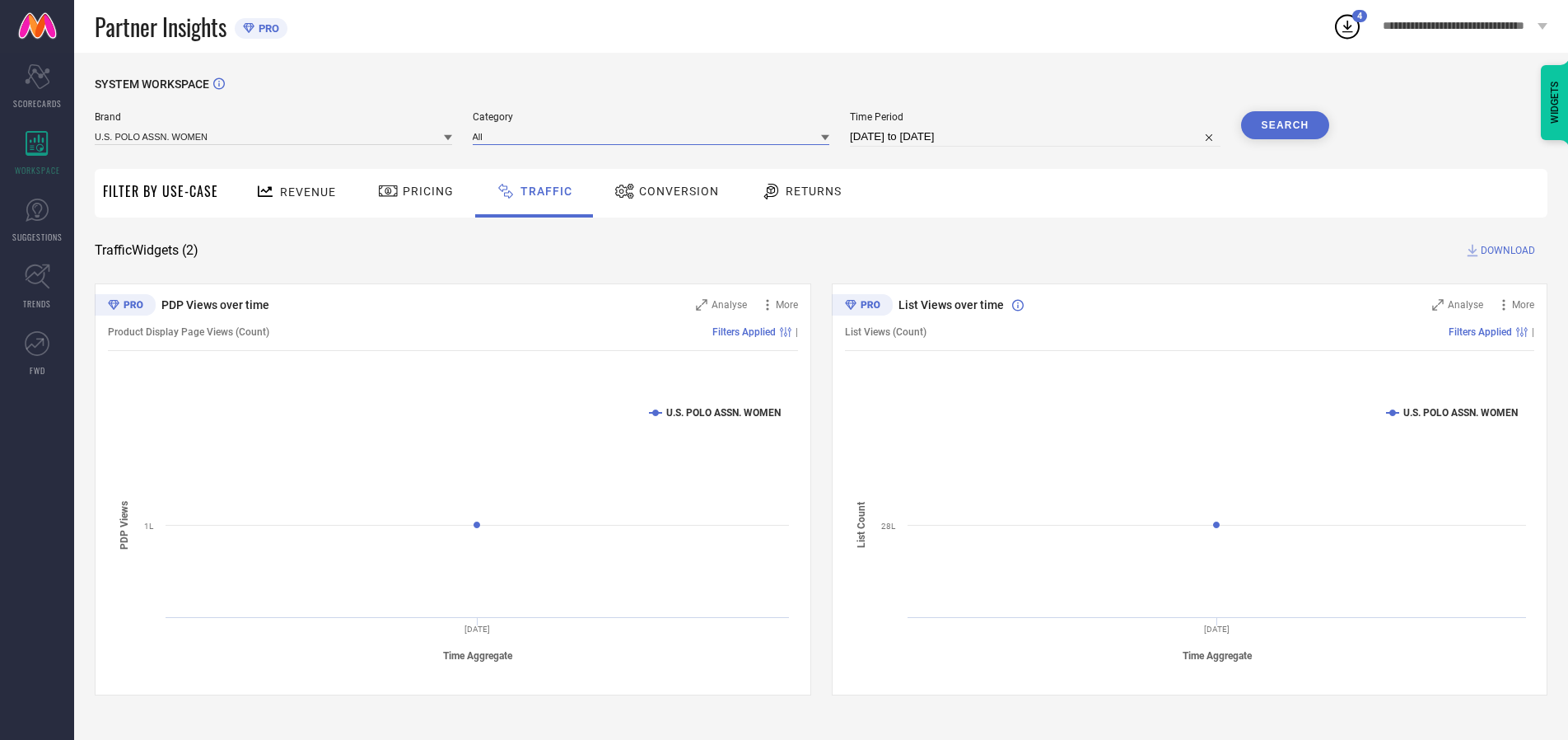
click at [655, 136] on input at bounding box center [651, 136] width 357 height 17
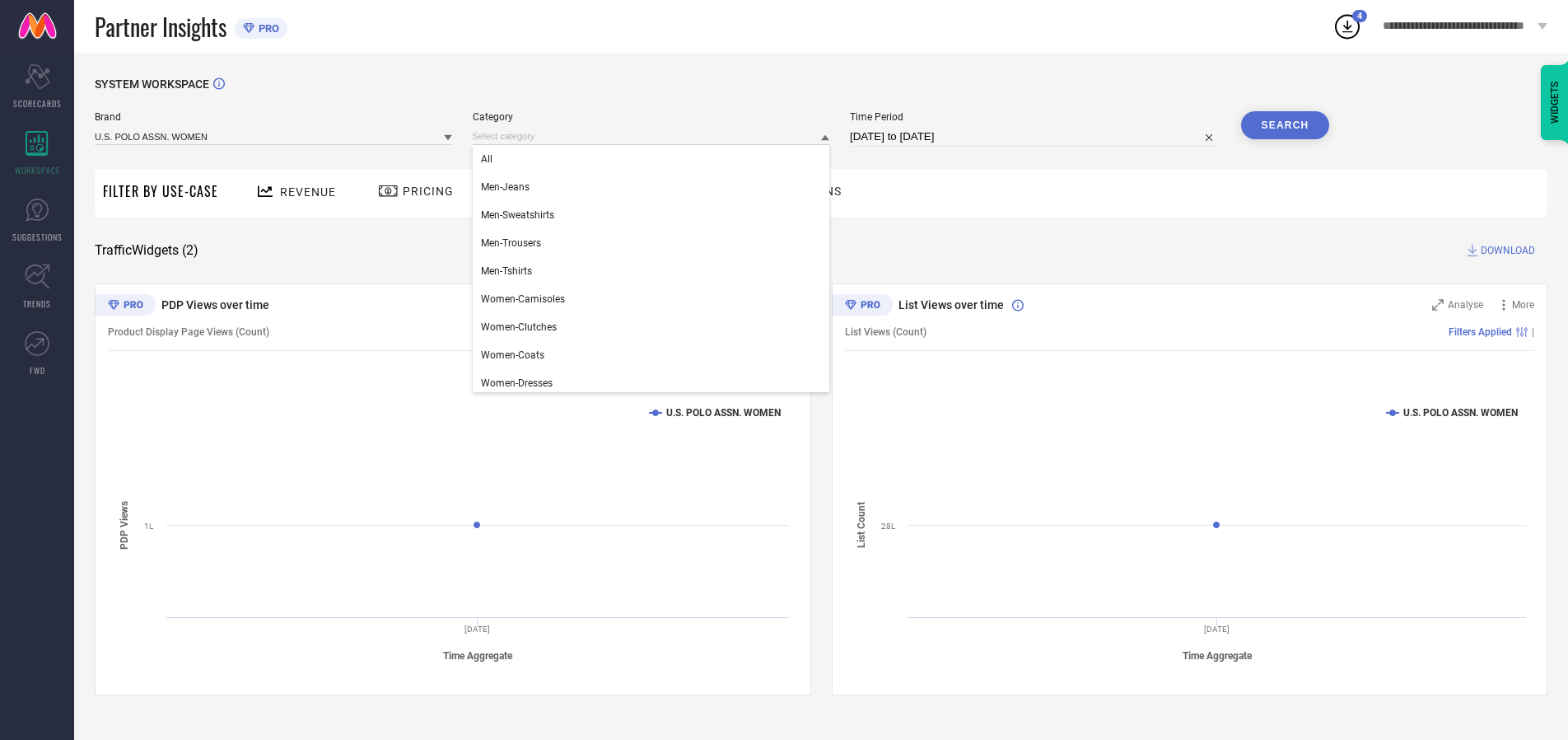
click at [655, 159] on div "All" at bounding box center [651, 159] width 357 height 28
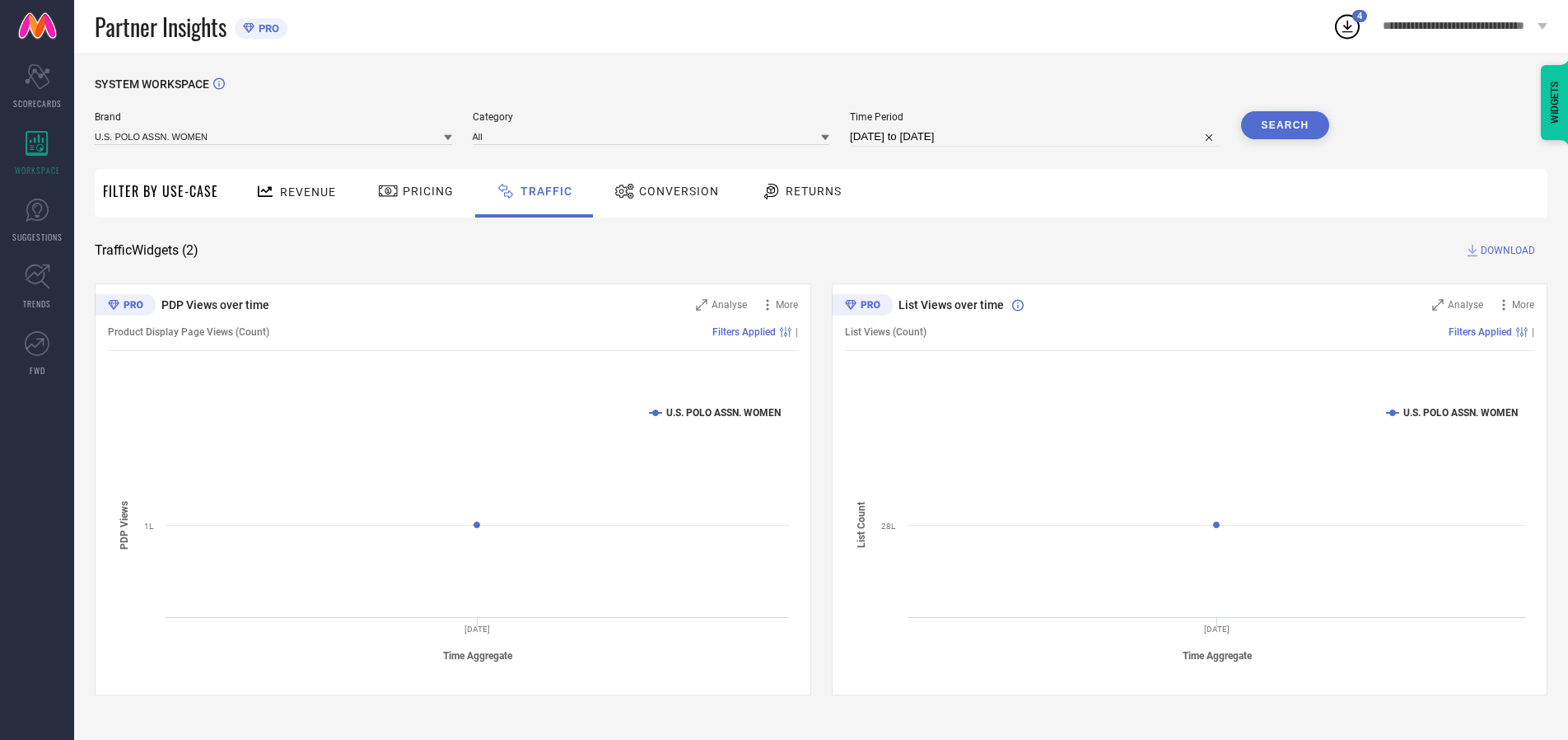
click at [1284, 125] on button "Search" at bounding box center [1286, 126] width 89 height 28
click at [1505, 251] on span "DOWNLOAD" at bounding box center [1508, 251] width 55 height 17
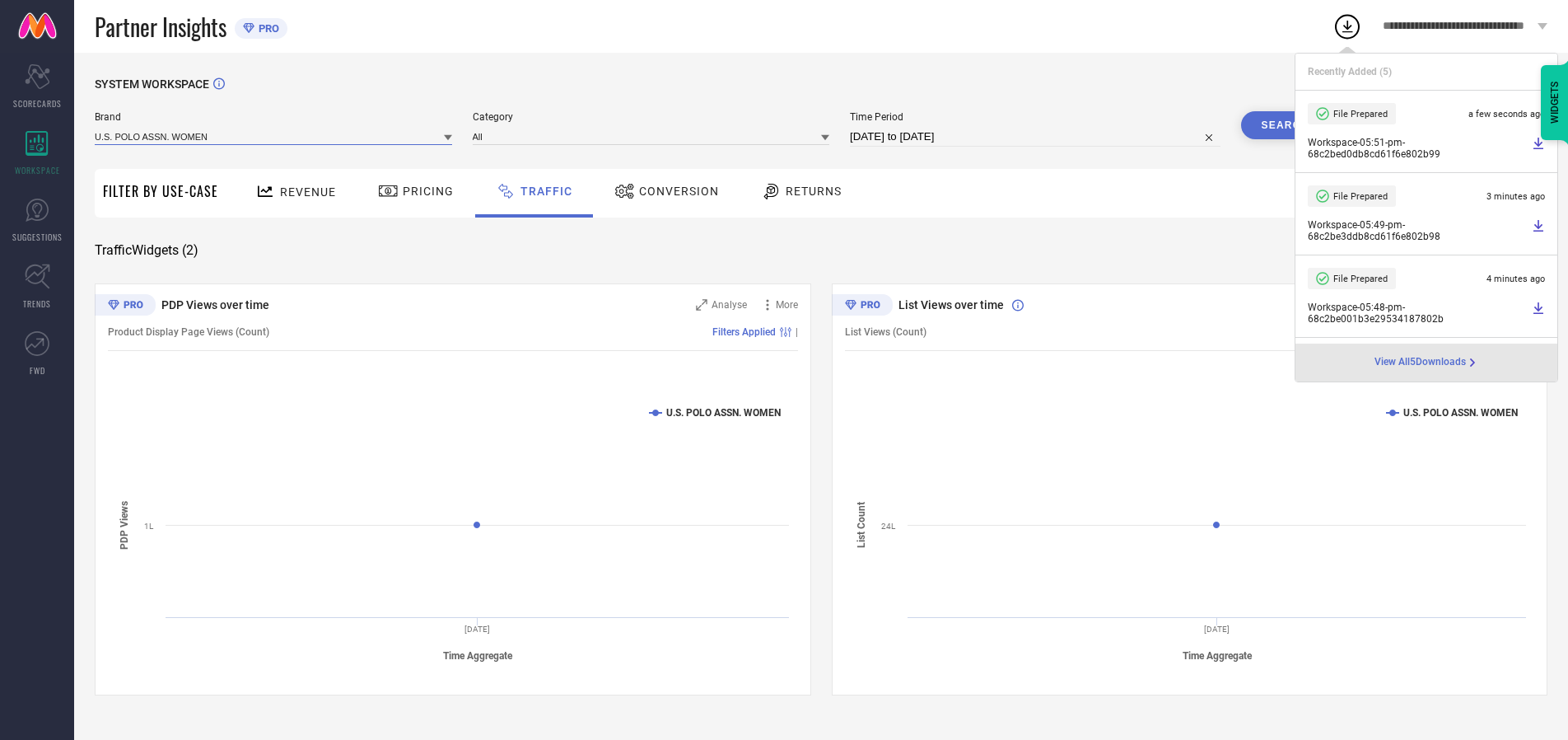
click at [274, 136] on input at bounding box center [274, 136] width 357 height 17
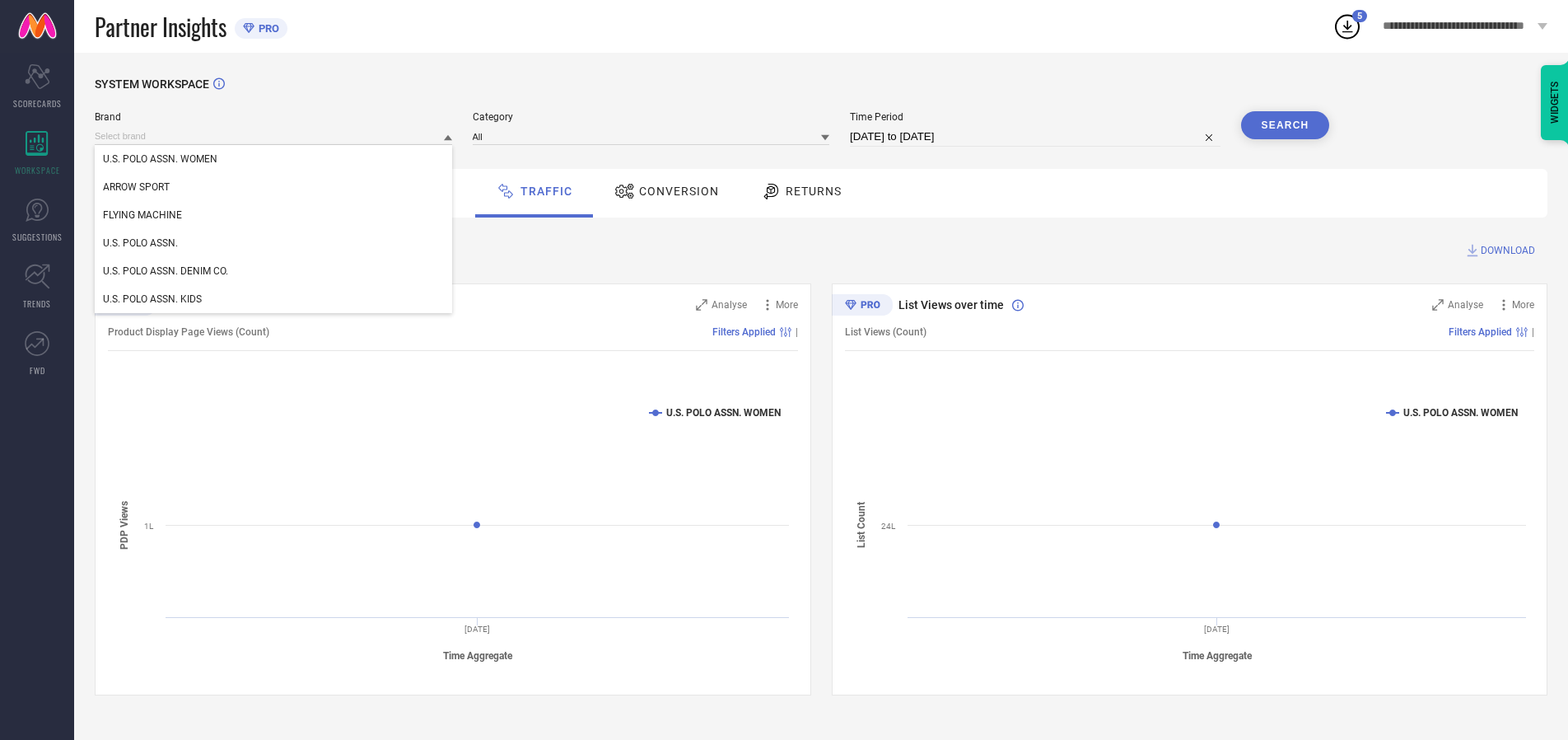
click at [274, 243] on div "U.S. POLO ASSN." at bounding box center [274, 243] width 357 height 28
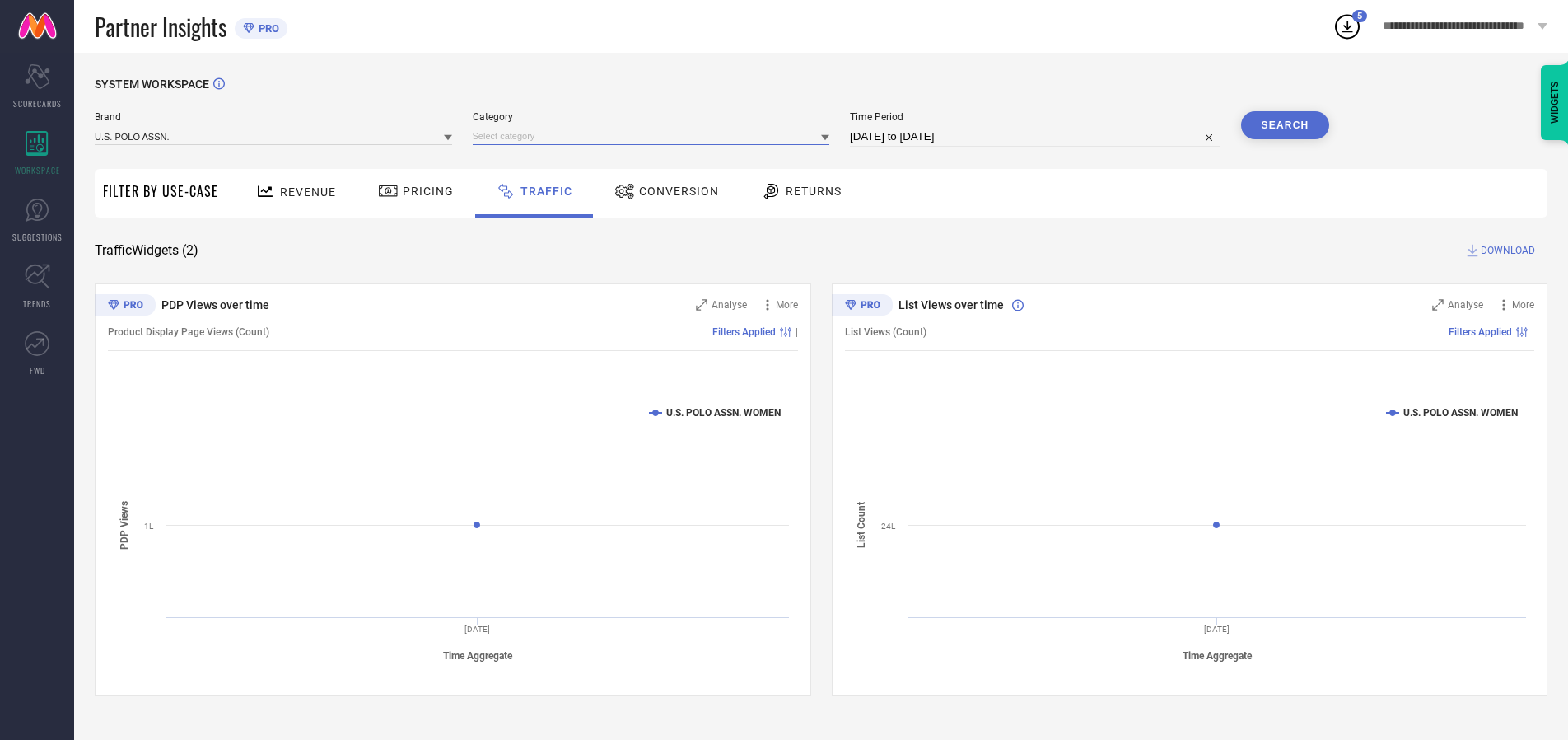
click at [655, 136] on input at bounding box center [651, 136] width 357 height 17
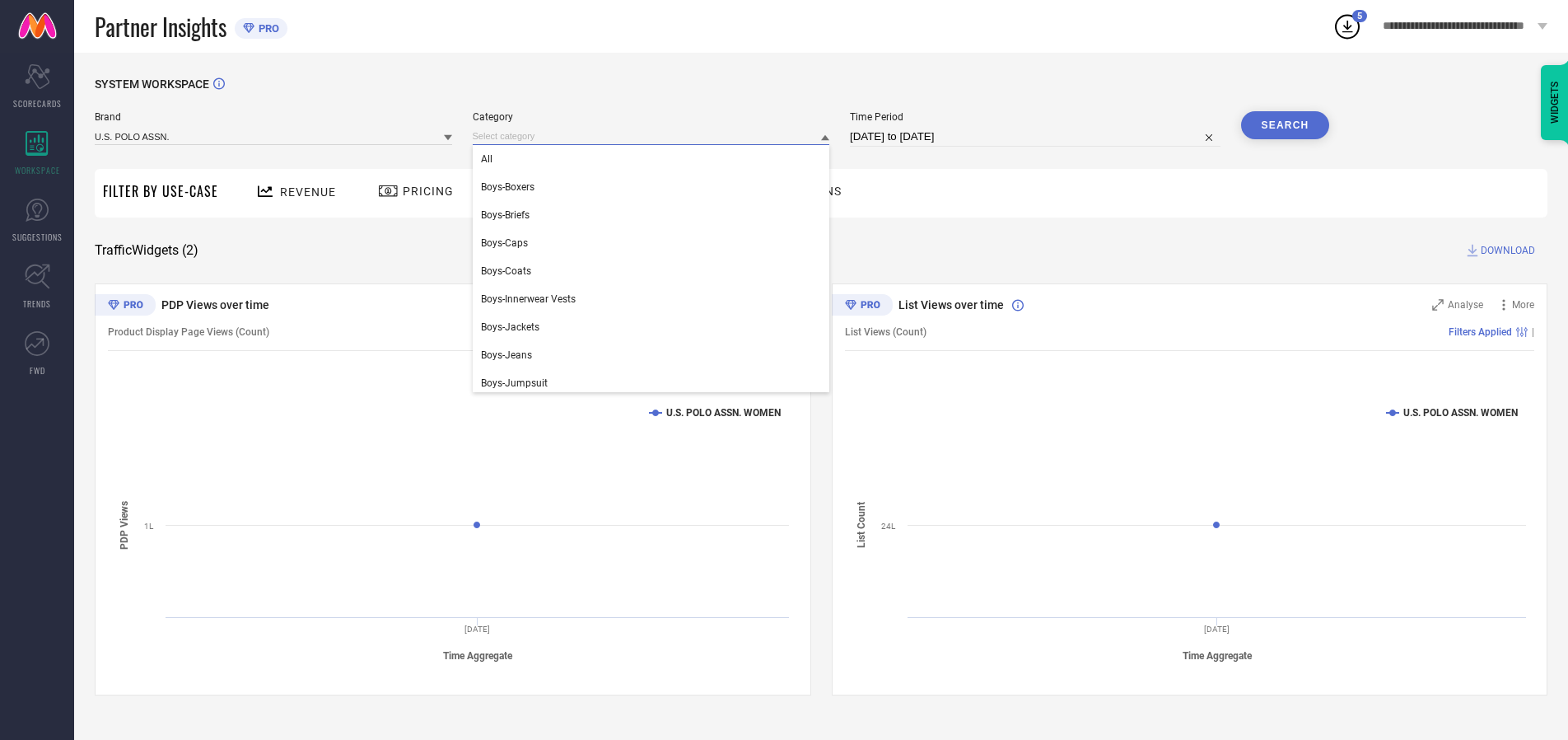
click at [655, 159] on div "All" at bounding box center [651, 159] width 357 height 28
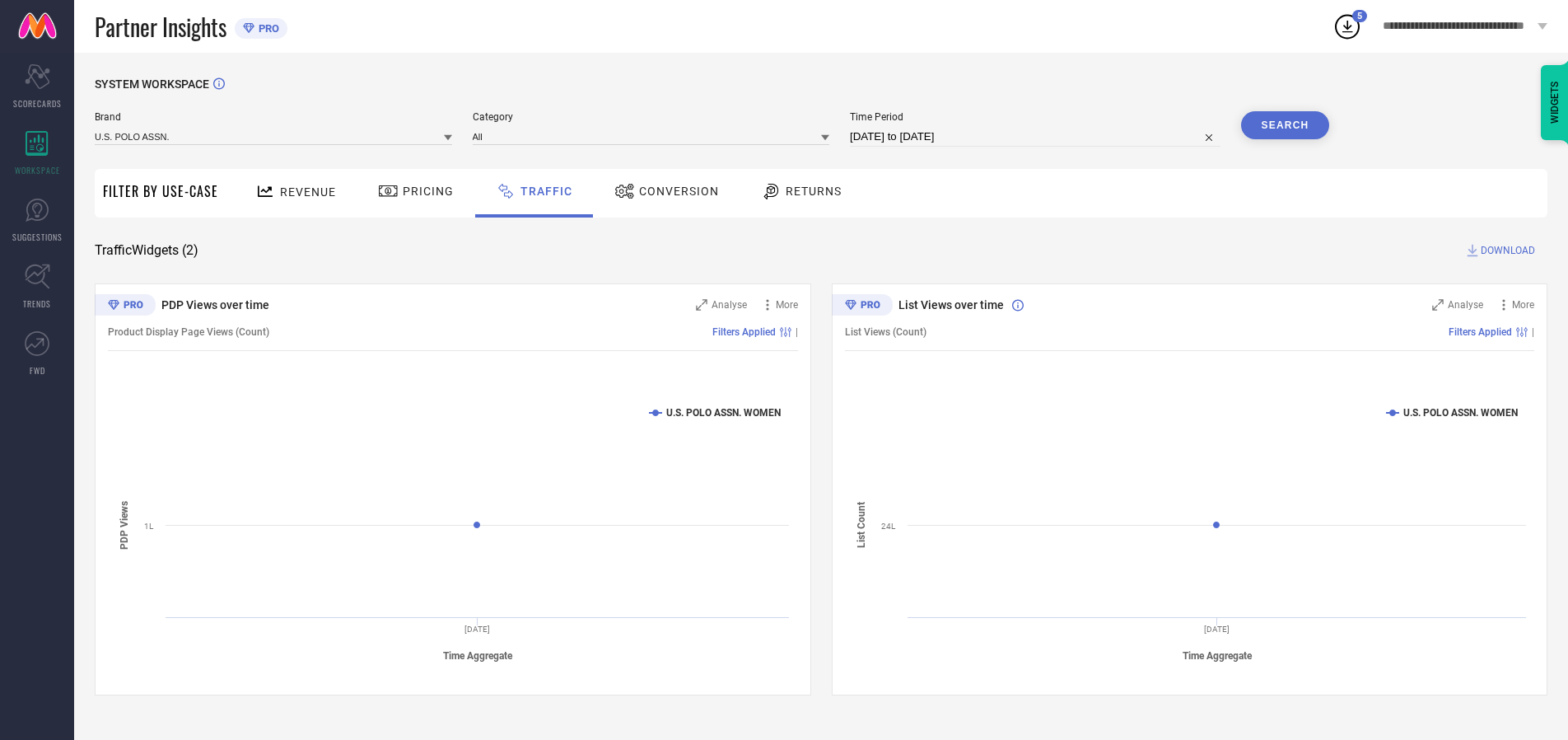
click at [1284, 125] on button "Search" at bounding box center [1286, 126] width 89 height 28
click at [1505, 251] on span "DOWNLOAD" at bounding box center [1508, 251] width 55 height 17
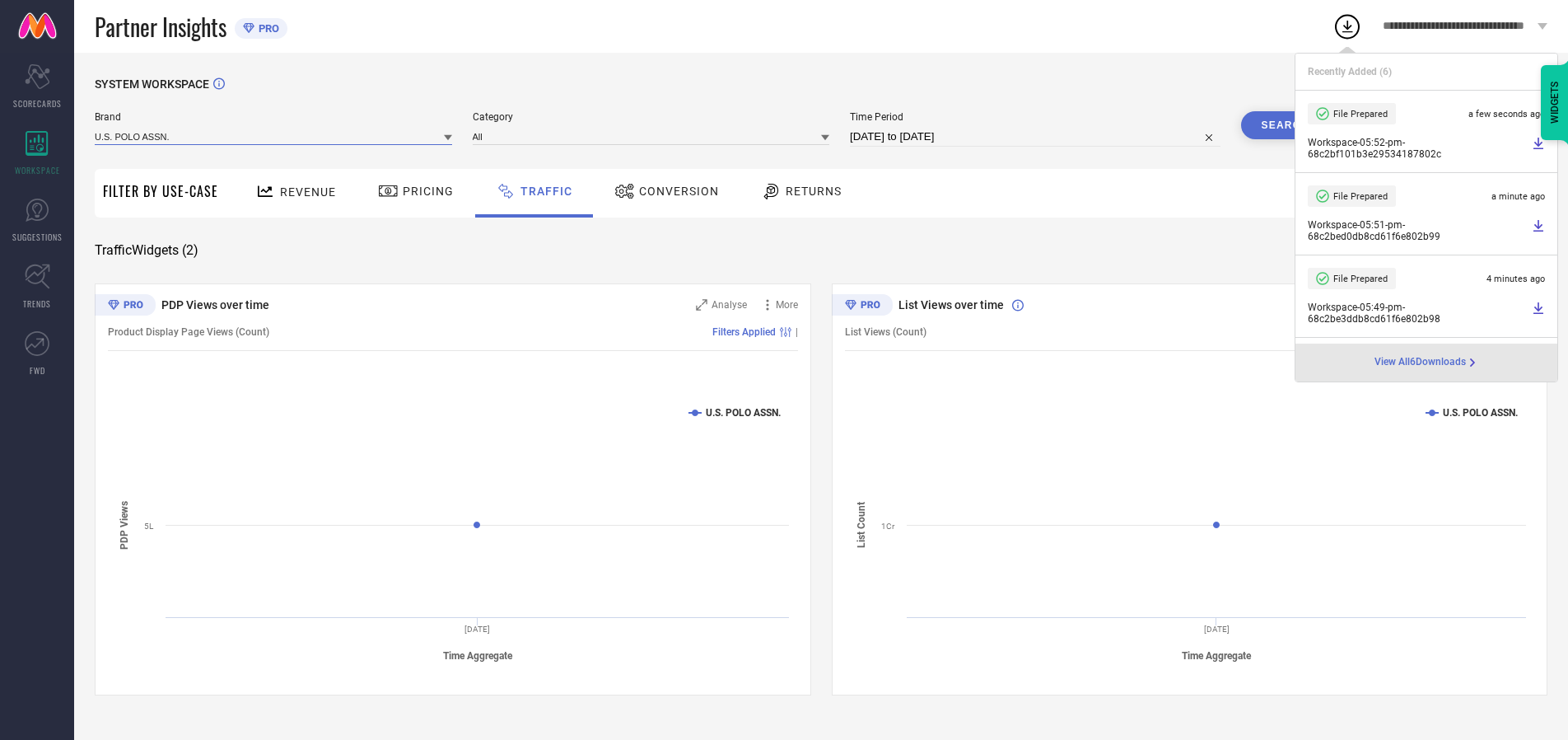
click at [274, 136] on input at bounding box center [274, 136] width 357 height 17
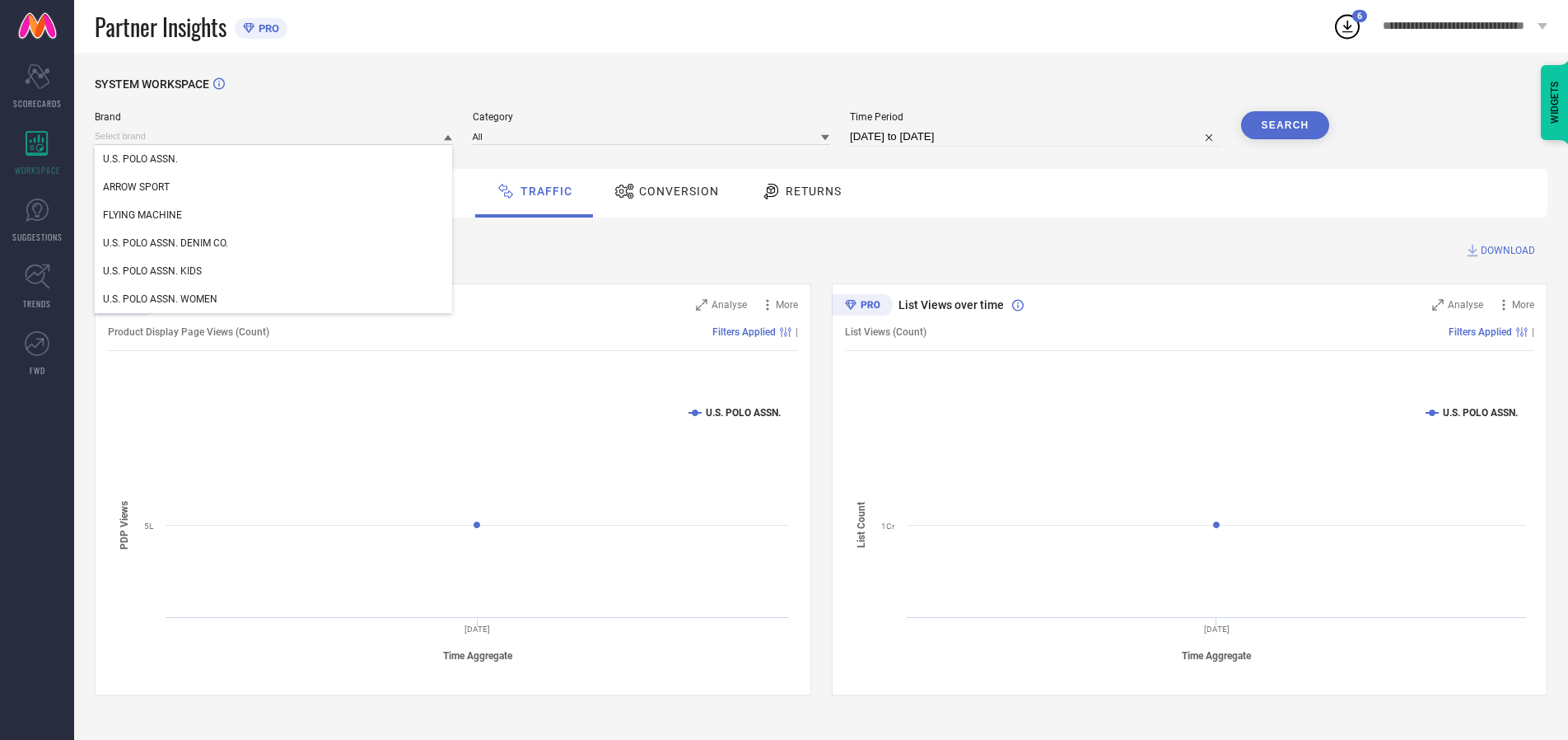
click at [274, 243] on div "U.S. POLO ASSN. DENIM CO." at bounding box center [274, 243] width 357 height 28
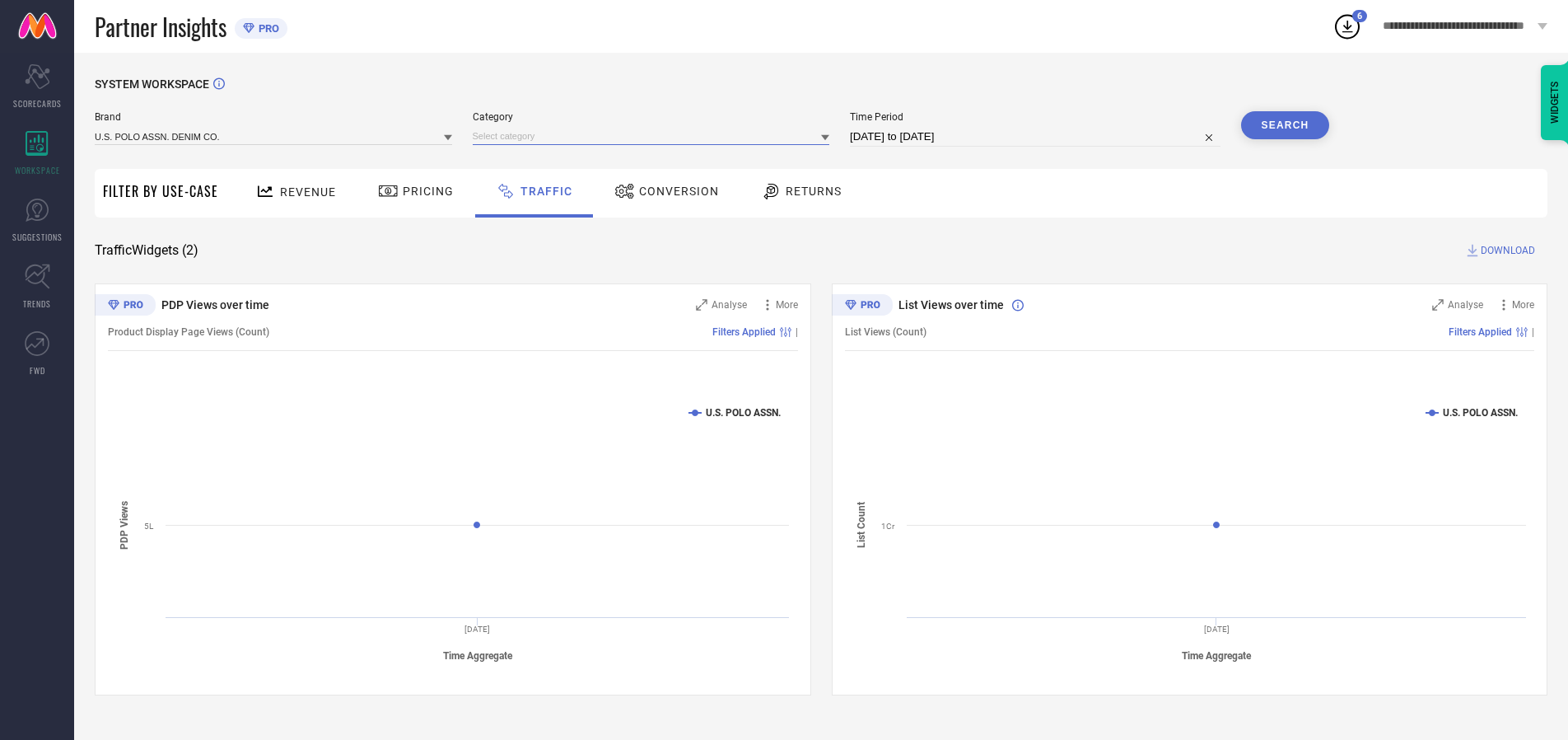
click at [655, 136] on input at bounding box center [651, 136] width 357 height 17
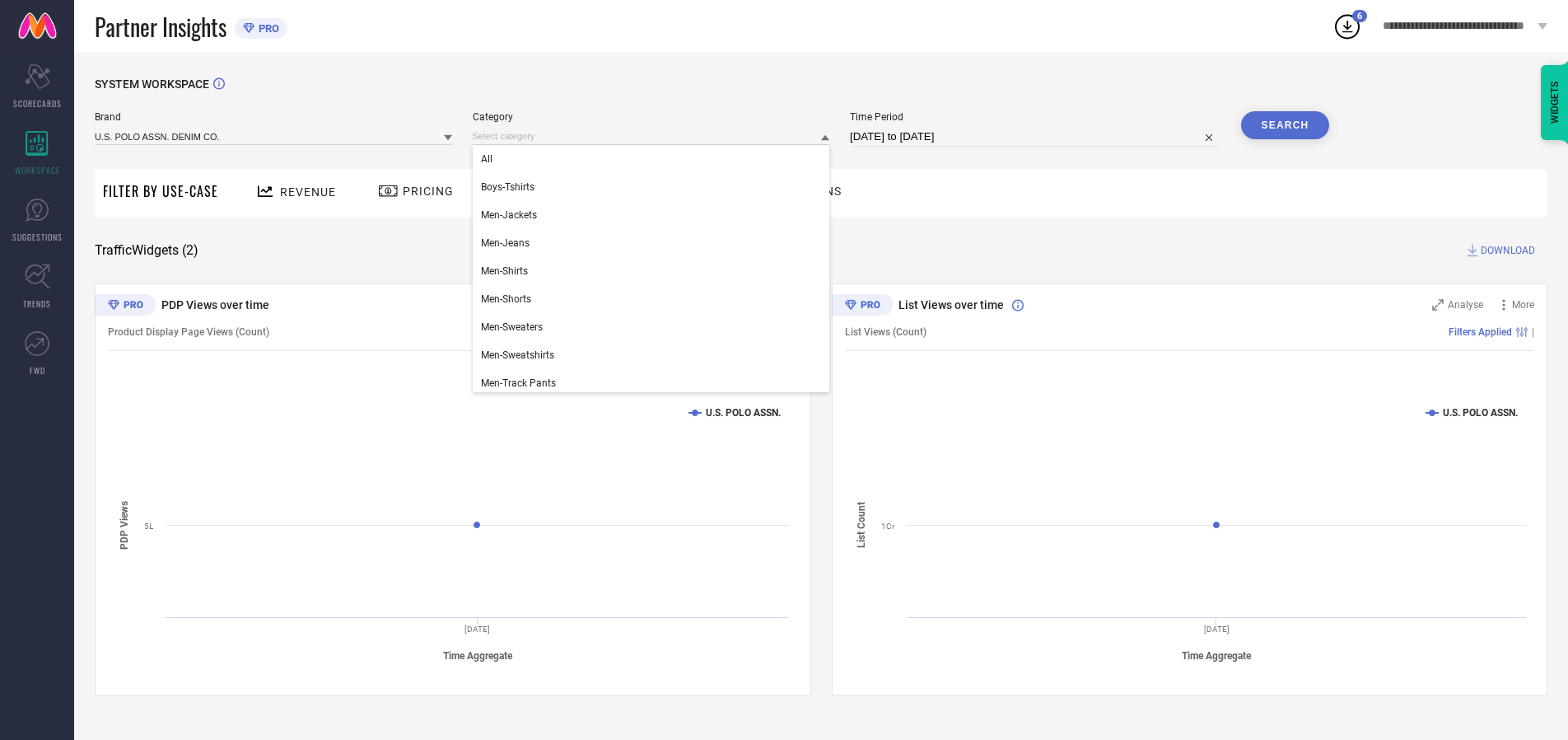
click at [655, 159] on div "All" at bounding box center [651, 159] width 357 height 28
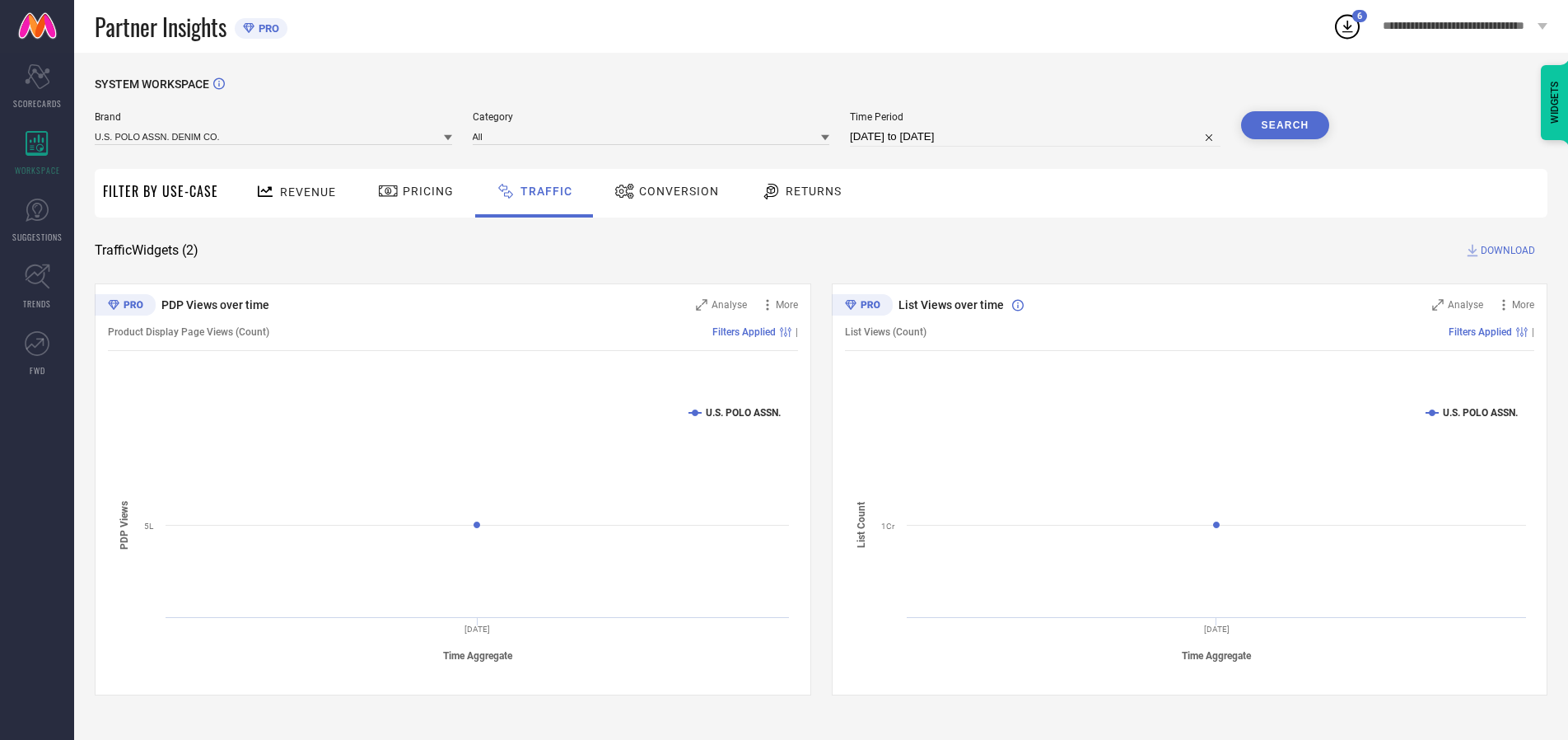
click at [1284, 125] on button "Search" at bounding box center [1286, 126] width 89 height 28
click at [1505, 251] on span "DOWNLOAD" at bounding box center [1508, 251] width 55 height 17
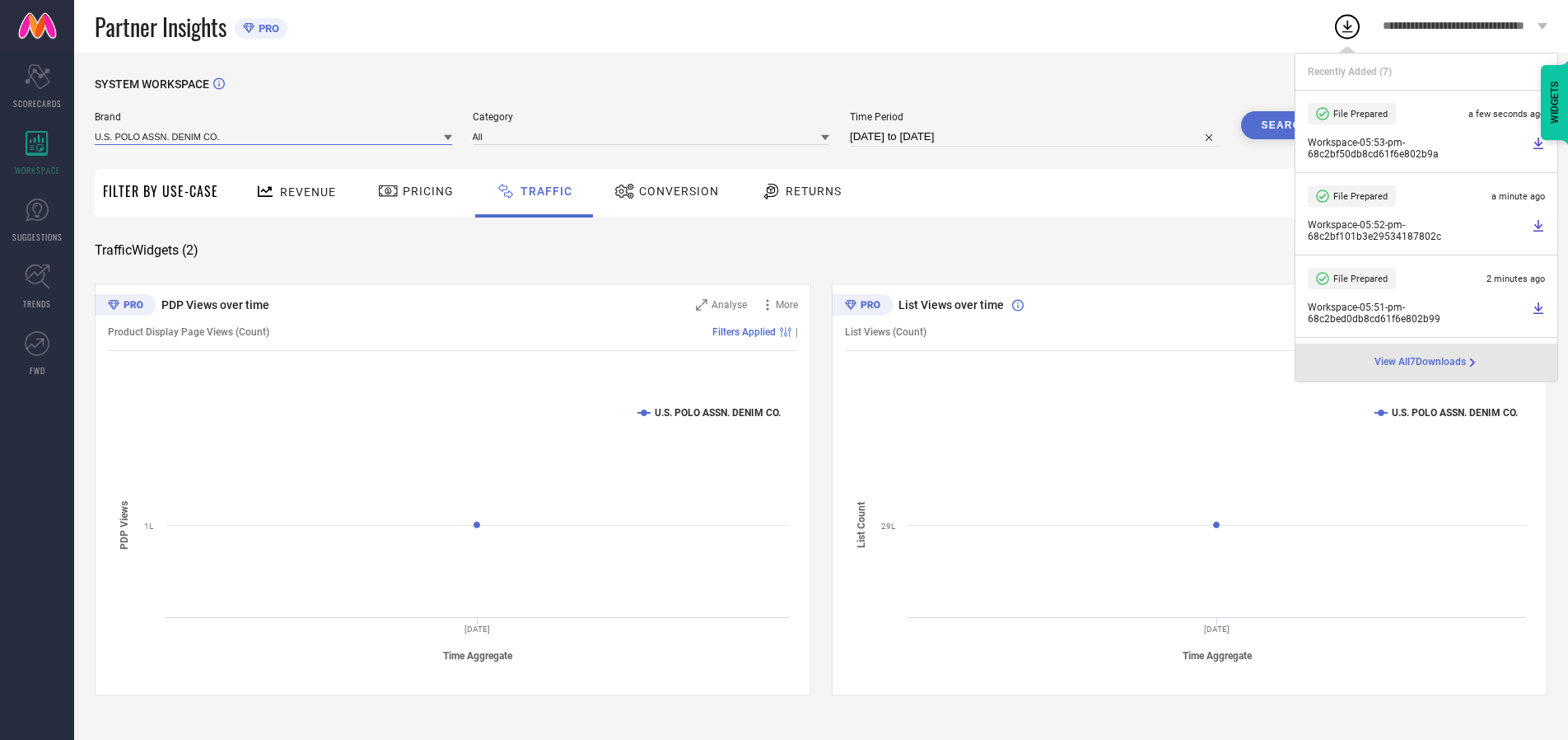
click at [274, 136] on input at bounding box center [274, 136] width 357 height 17
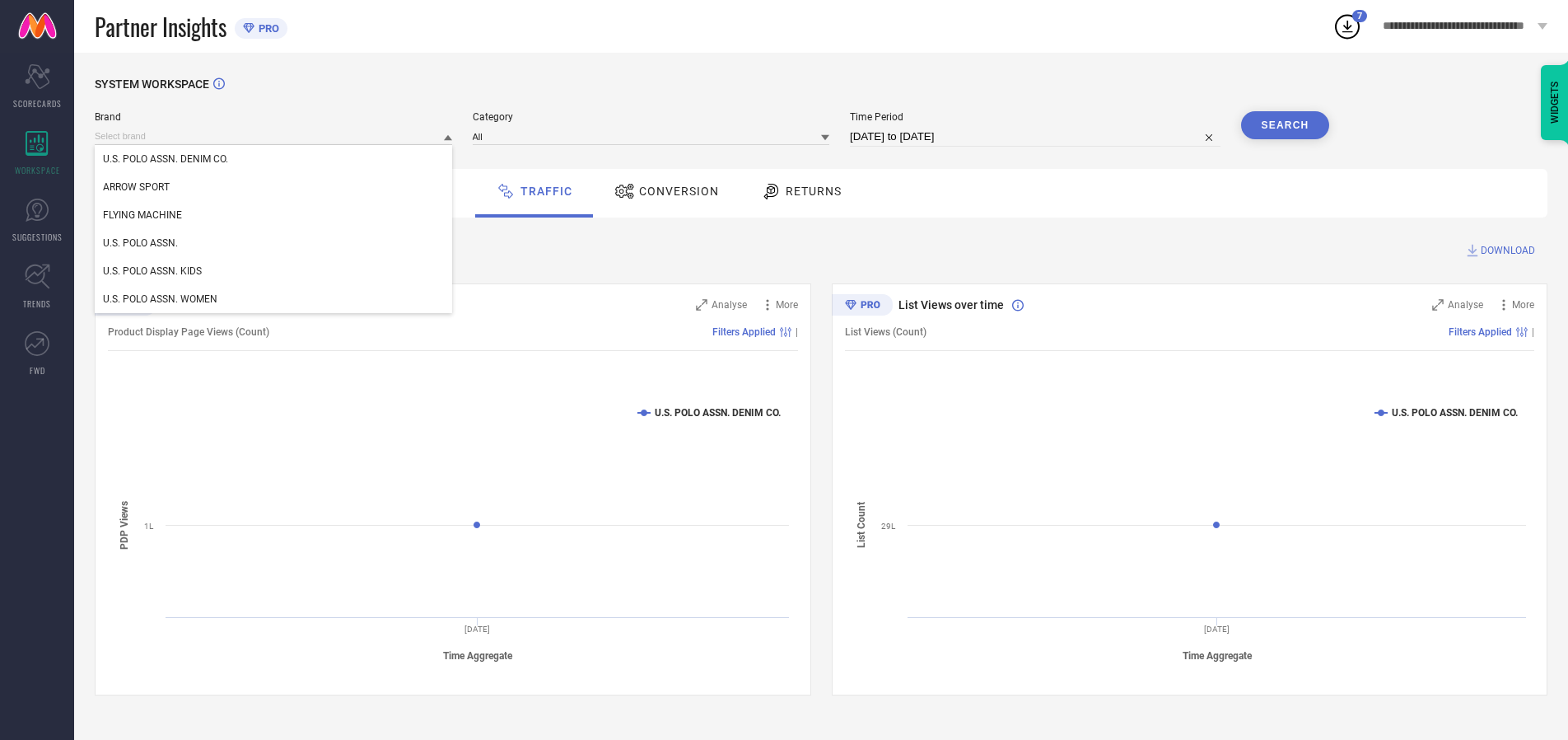
click at [274, 271] on div "U.S. POLO ASSN. KIDS" at bounding box center [274, 271] width 357 height 28
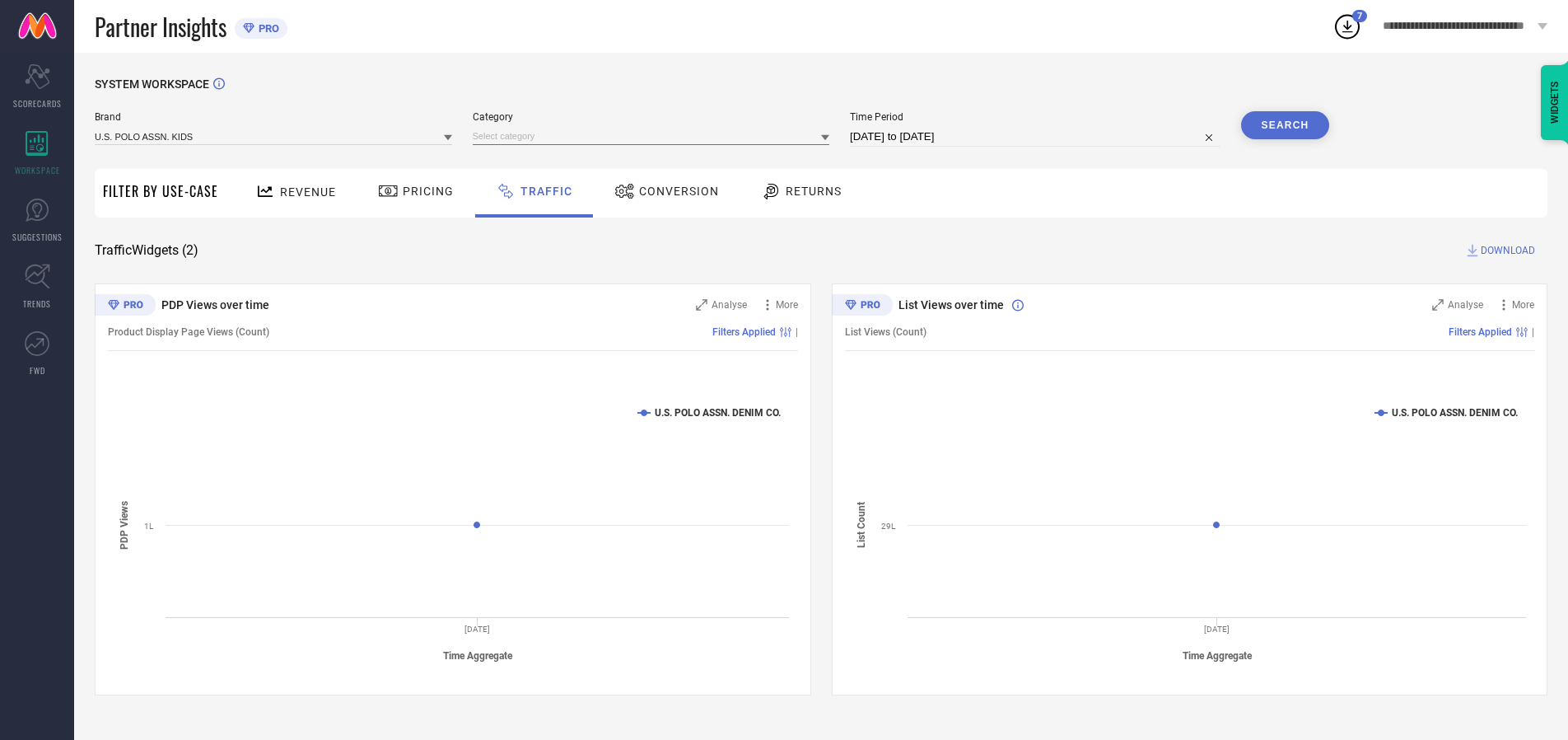
click at [655, 136] on input at bounding box center [651, 136] width 357 height 17
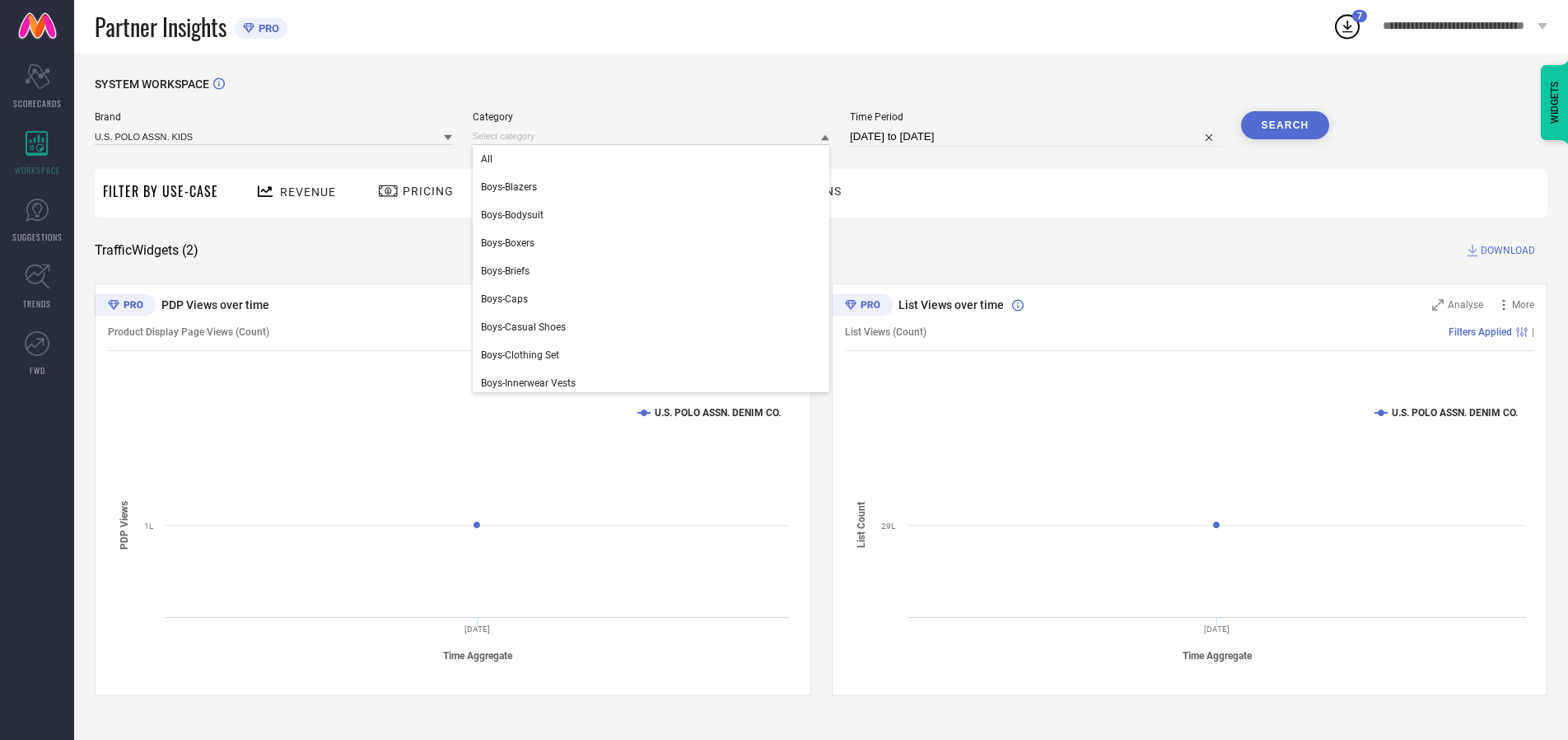
click at [655, 159] on div "All" at bounding box center [651, 159] width 357 height 28
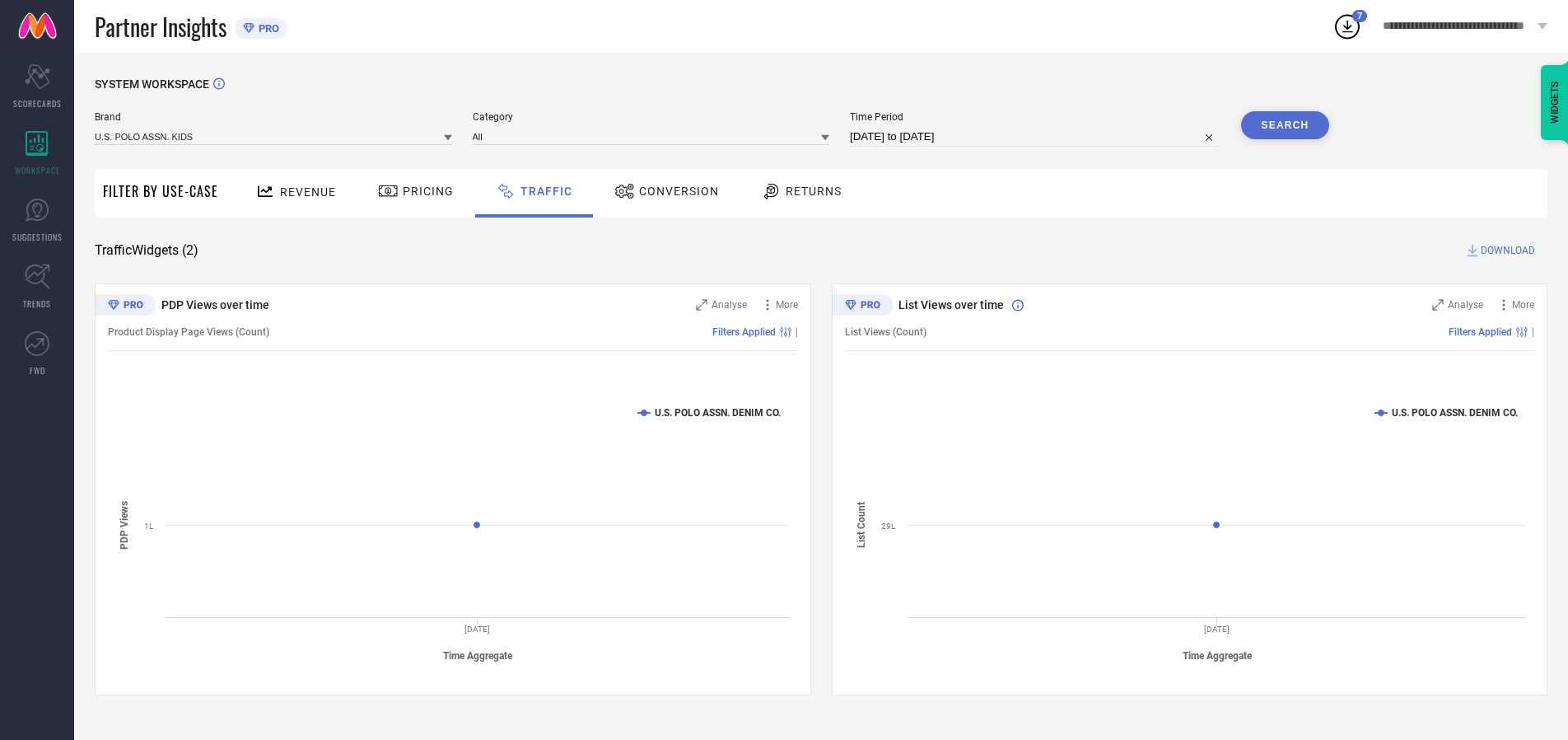
click at [1284, 125] on button "Search" at bounding box center [1286, 126] width 89 height 28
click at [1505, 251] on span "DOWNLOAD" at bounding box center [1508, 251] width 55 height 17
